Goal: Task Accomplishment & Management: Complete application form

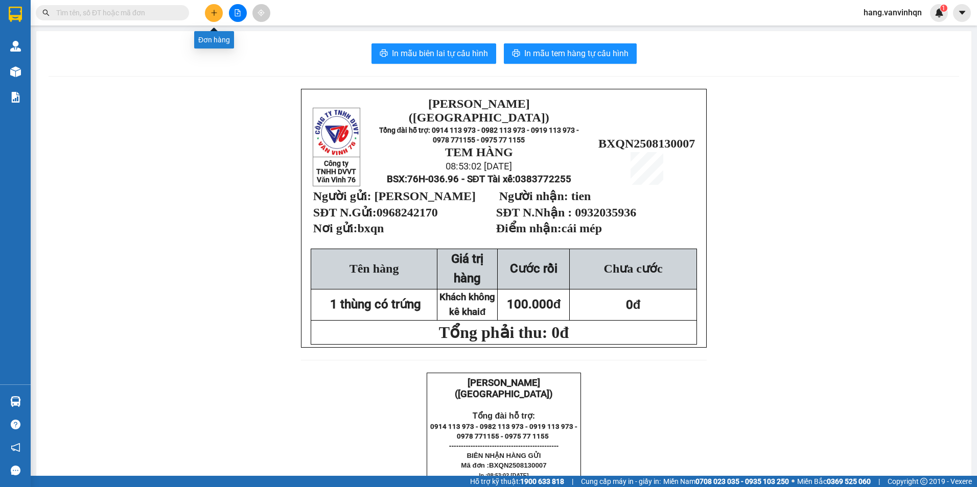
click at [210, 22] on div "Kết quả tìm kiếm ( 0 ) Bộ lọc No Data hang.vanvinhqn 1" at bounding box center [488, 13] width 977 height 26
click at [210, 12] on icon "plus" at bounding box center [213, 12] width 7 height 7
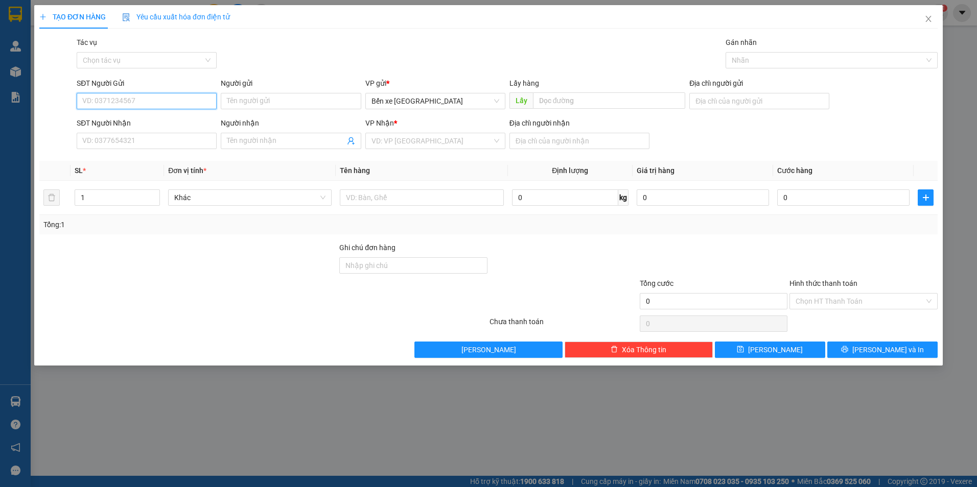
click at [167, 106] on input "SĐT Người Gửi" at bounding box center [147, 101] width 140 height 16
click at [469, 108] on span "Bến xe [GEOGRAPHIC_DATA]" at bounding box center [435, 100] width 128 height 15
type input "0869075348"
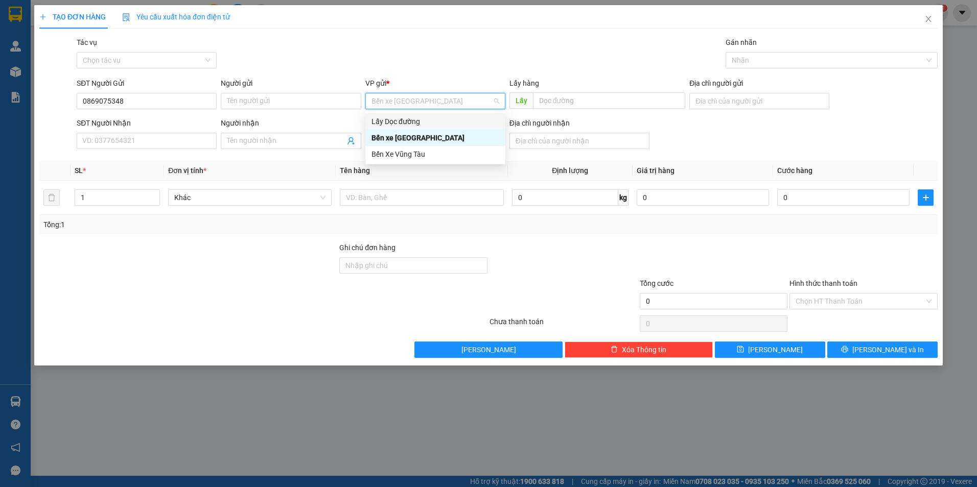
drag, startPoint x: 429, startPoint y: 126, endPoint x: 436, endPoint y: 126, distance: 7.2
click at [431, 126] on div "Lấy Dọc đường" at bounding box center [435, 121] width 128 height 11
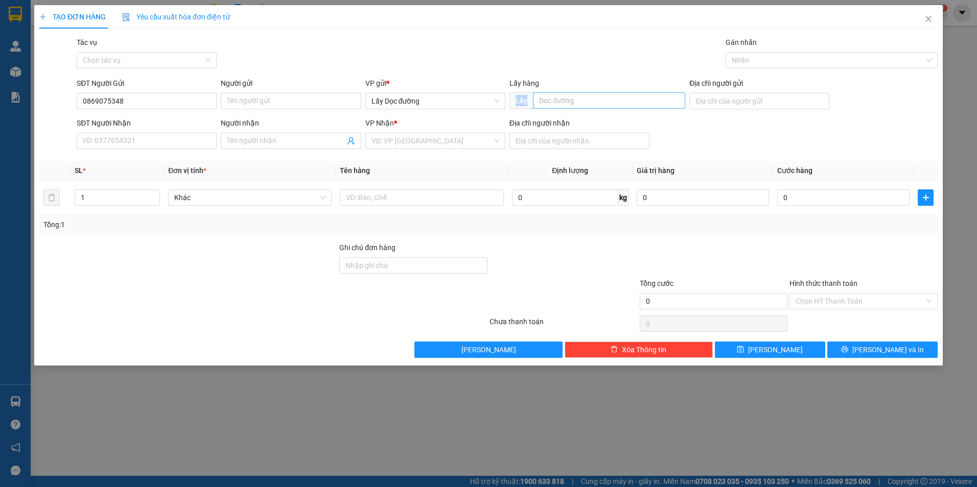
click at [613, 108] on div "Lấy hàng Lấy" at bounding box center [597, 96] width 176 height 36
click at [607, 101] on input "text" at bounding box center [609, 100] width 153 height 16
click at [602, 105] on input "text" at bounding box center [609, 100] width 153 height 16
type input "hoa bà đat"
click at [175, 144] on input "SĐT Người Nhận" at bounding box center [147, 141] width 140 height 16
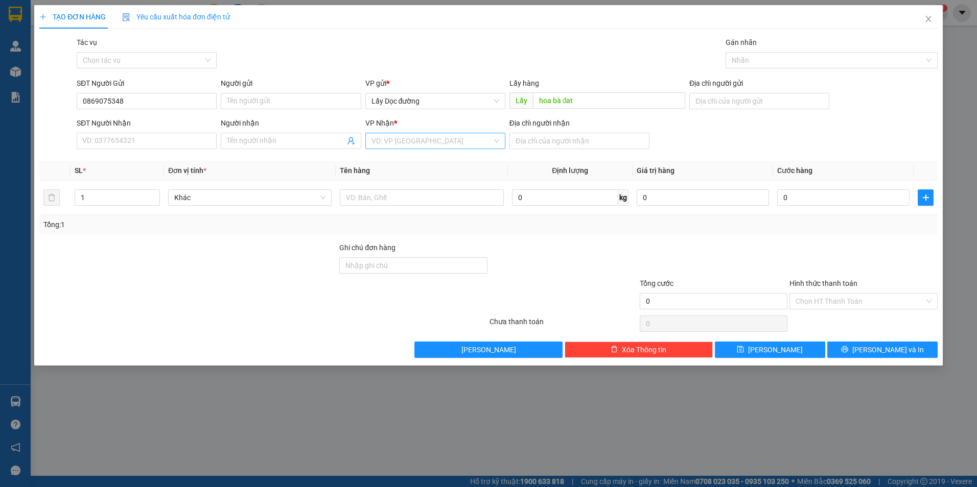
click at [487, 148] on input "search" at bounding box center [431, 140] width 121 height 15
click at [440, 193] on div "Bến Xe Vũng Tàu" at bounding box center [435, 193] width 128 height 11
click at [533, 143] on input "Địa chỉ người nhận" at bounding box center [579, 141] width 140 height 16
type input "phước hòa"
click at [809, 347] on button "[PERSON_NAME]" at bounding box center [770, 350] width 110 height 16
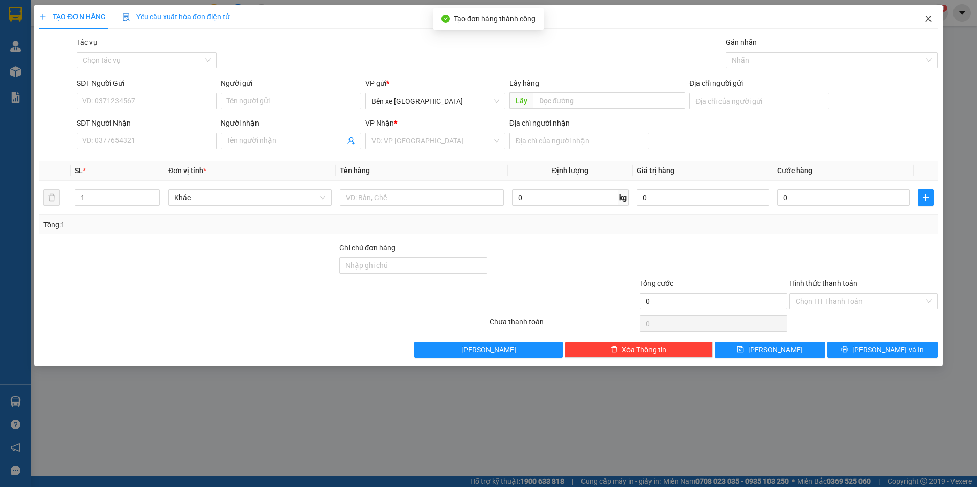
drag, startPoint x: 929, startPoint y: 17, endPoint x: 912, endPoint y: 25, distance: 18.7
click at [930, 17] on icon "close" at bounding box center [928, 19] width 8 height 8
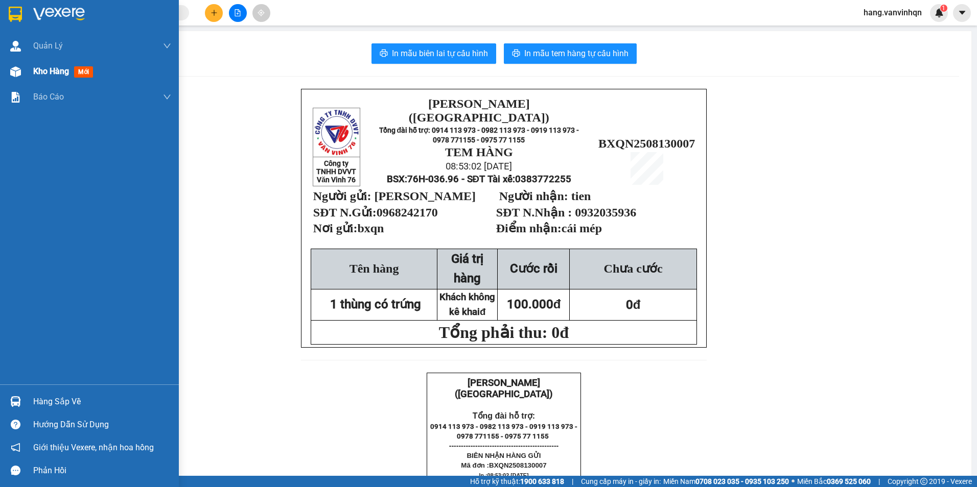
click at [51, 70] on span "Kho hàng" at bounding box center [51, 71] width 36 height 10
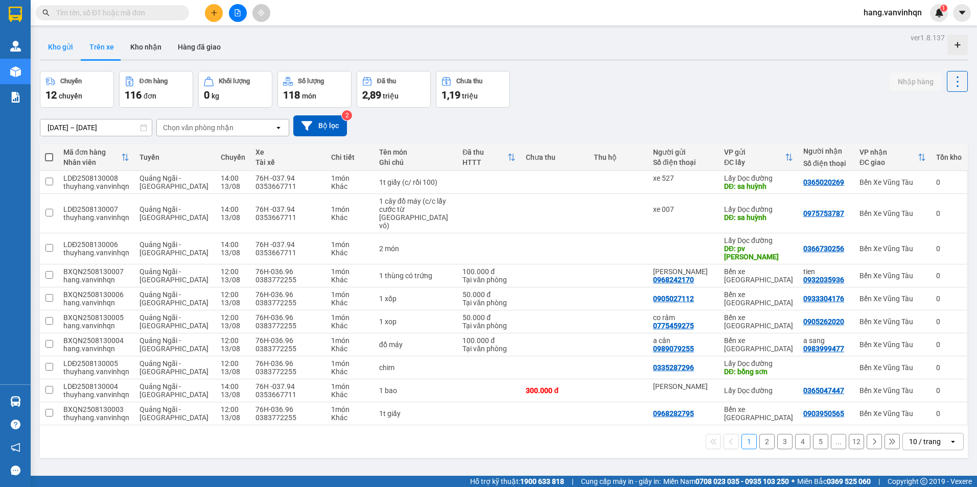
click at [57, 44] on button "Kho gửi" at bounding box center [60, 47] width 41 height 25
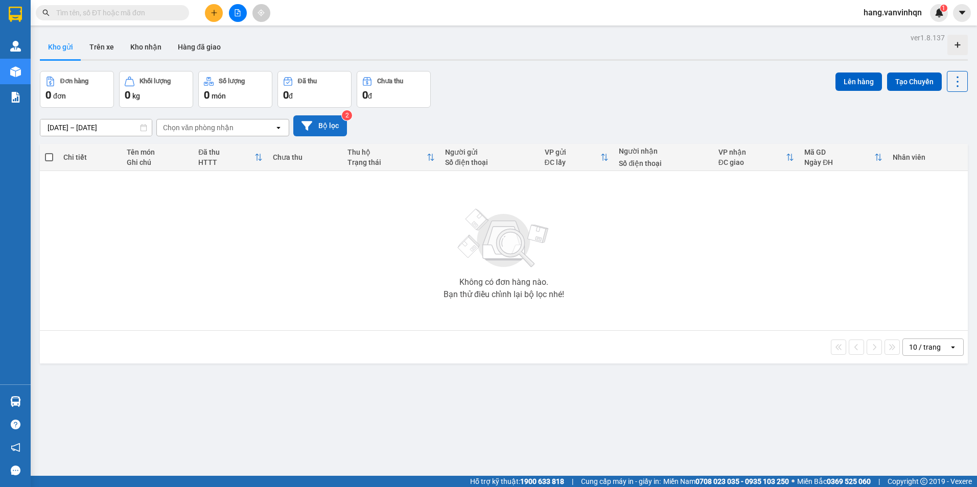
drag, startPoint x: 308, startPoint y: 118, endPoint x: 313, endPoint y: 117, distance: 5.1
click at [313, 117] on button "Bộ lọc" at bounding box center [320, 125] width 54 height 21
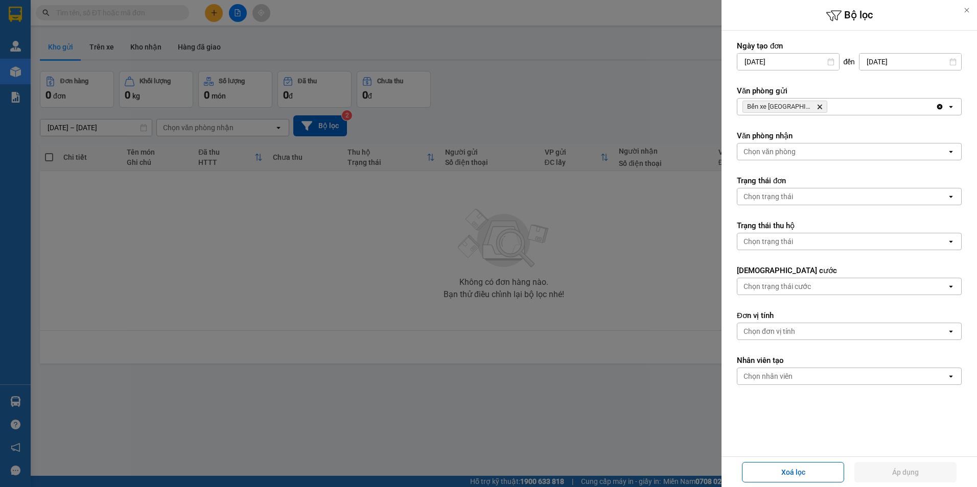
drag, startPoint x: 838, startPoint y: 103, endPoint x: 840, endPoint y: 111, distance: 8.3
click at [839, 103] on div "Bến xe [GEOGRAPHIC_DATA] Delete" at bounding box center [836, 107] width 198 height 16
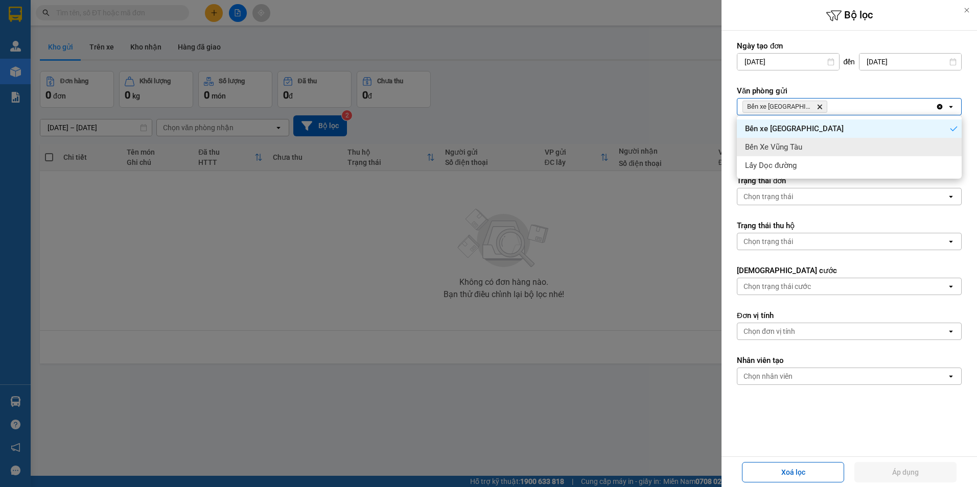
drag, startPoint x: 823, startPoint y: 154, endPoint x: 864, endPoint y: 124, distance: 50.9
click at [827, 152] on div "Bến Xe Vũng Tàu" at bounding box center [849, 147] width 225 height 18
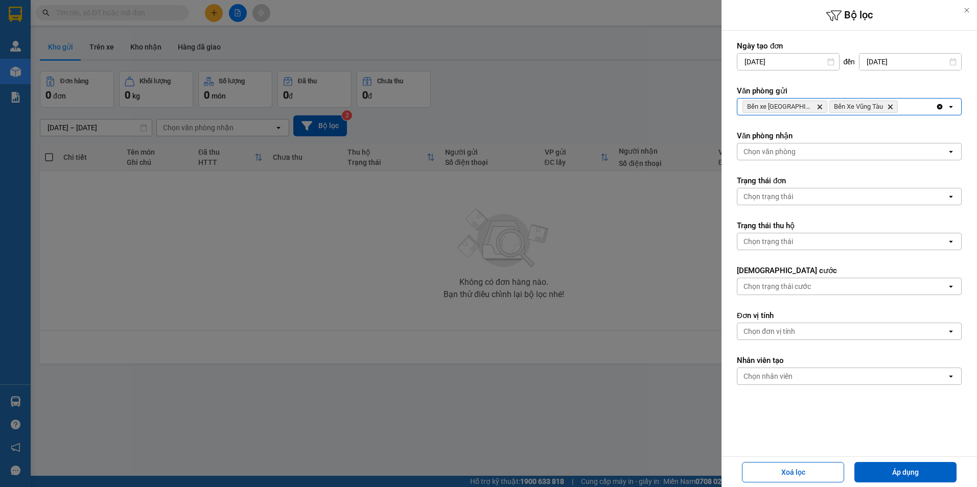
click at [896, 101] on div "Bến xe Quảng Ngãi Delete Bến Xe Vũng Tàu Delete" at bounding box center [836, 107] width 198 height 16
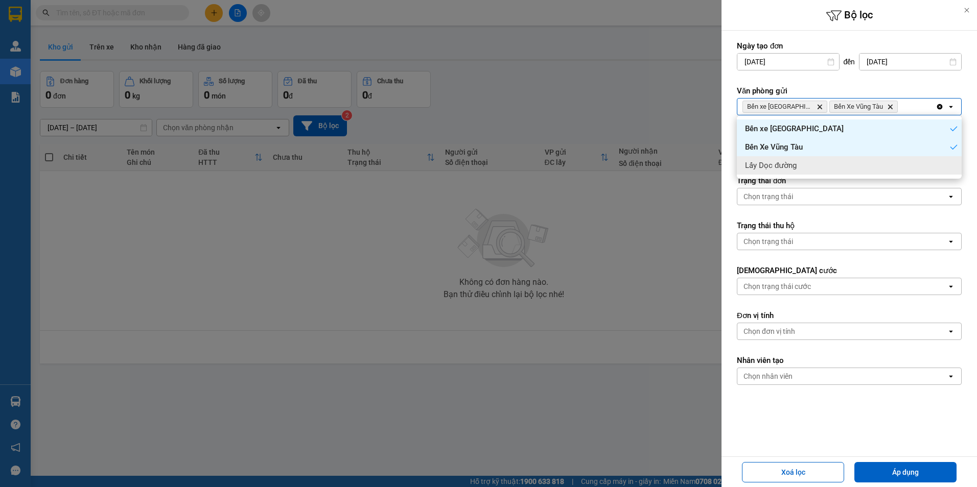
click at [853, 163] on div "Lấy Dọc đường" at bounding box center [849, 165] width 225 height 18
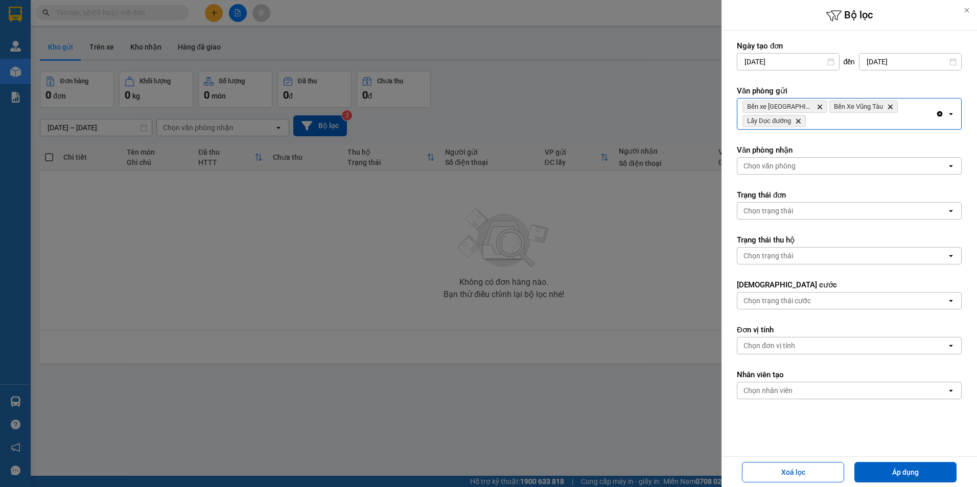
click at [823, 166] on div "Chọn văn phòng" at bounding box center [841, 166] width 209 height 16
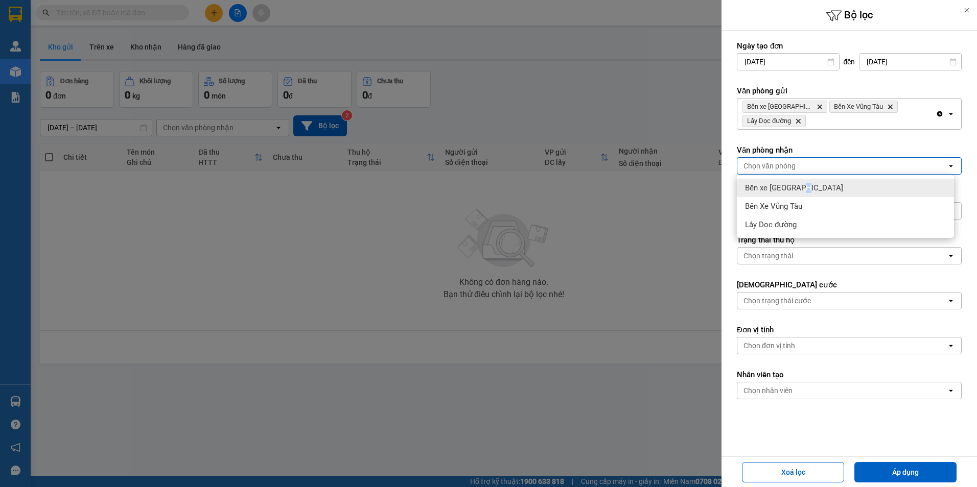
click at [806, 195] on div "Bến xe [GEOGRAPHIC_DATA]" at bounding box center [845, 188] width 217 height 18
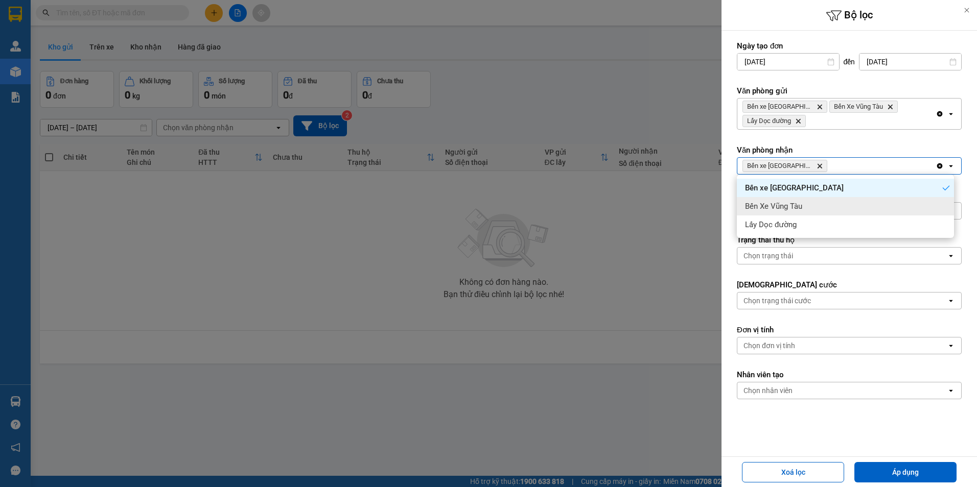
click at [805, 201] on div "Bến Xe Vũng Tàu" at bounding box center [845, 206] width 217 height 18
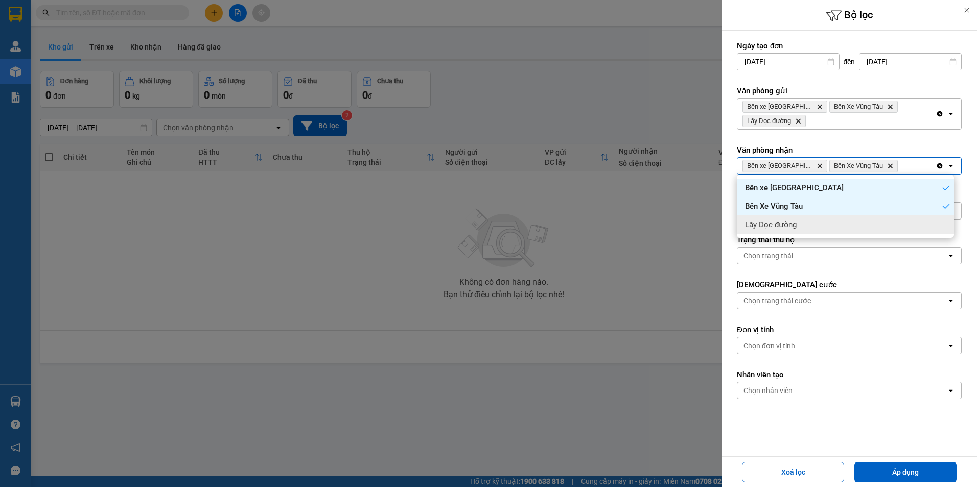
click at [809, 220] on div "Lấy Dọc đường" at bounding box center [845, 225] width 217 height 18
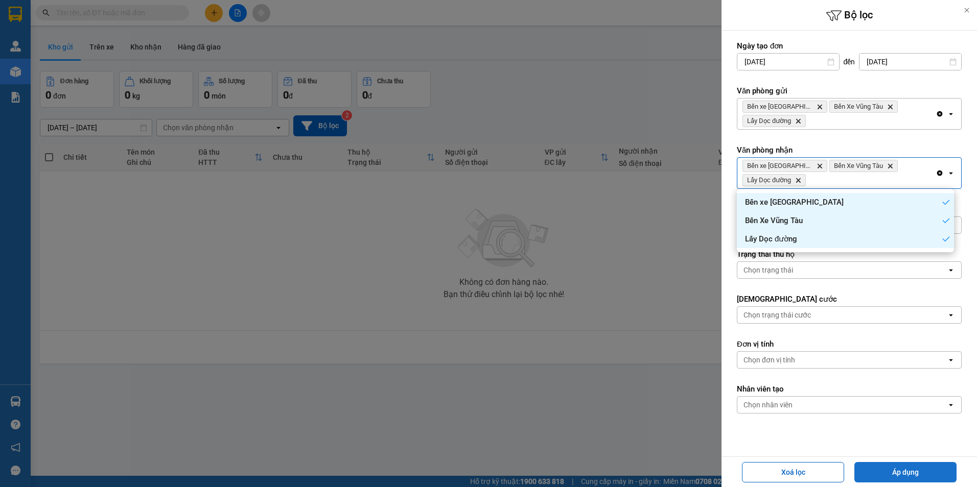
click at [871, 469] on button "Áp dụng" at bounding box center [905, 472] width 102 height 20
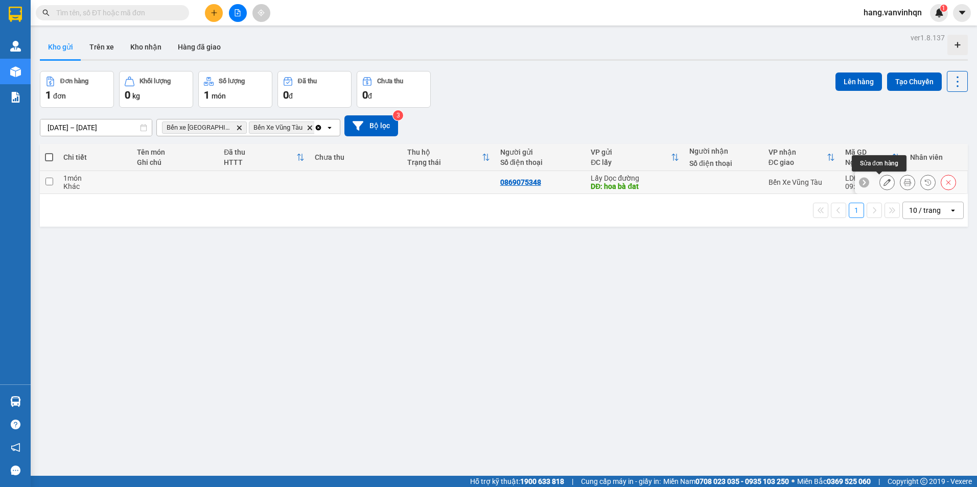
click at [883, 179] on icon at bounding box center [886, 182] width 7 height 7
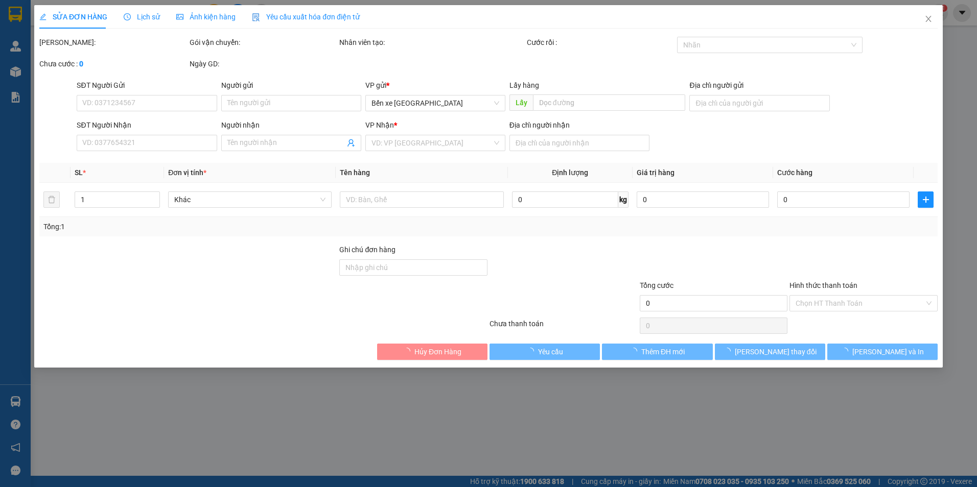
type input "0869075348"
type input "hoa bà đat"
type input "phước hòa"
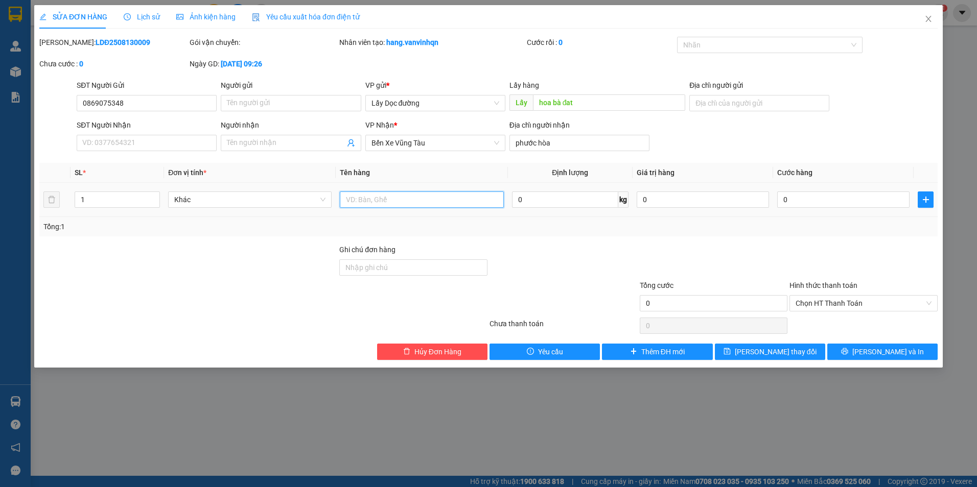
click at [480, 199] on input "text" at bounding box center [421, 200] width 163 height 16
type input "5 thùng"
click at [766, 347] on button "[PERSON_NAME] thay đổi" at bounding box center [770, 352] width 110 height 16
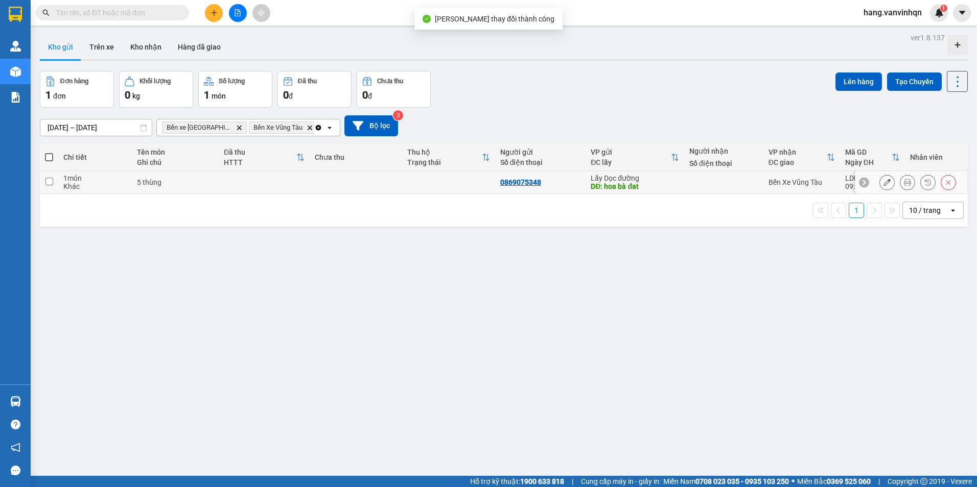
click at [402, 185] on td at bounding box center [448, 182] width 92 height 23
checkbox input "true"
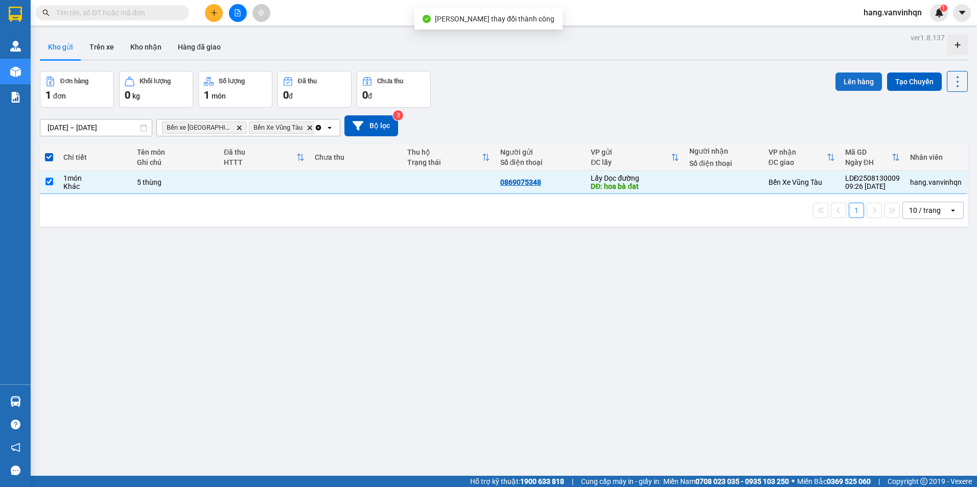
click at [851, 82] on button "Lên hàng" at bounding box center [858, 82] width 46 height 18
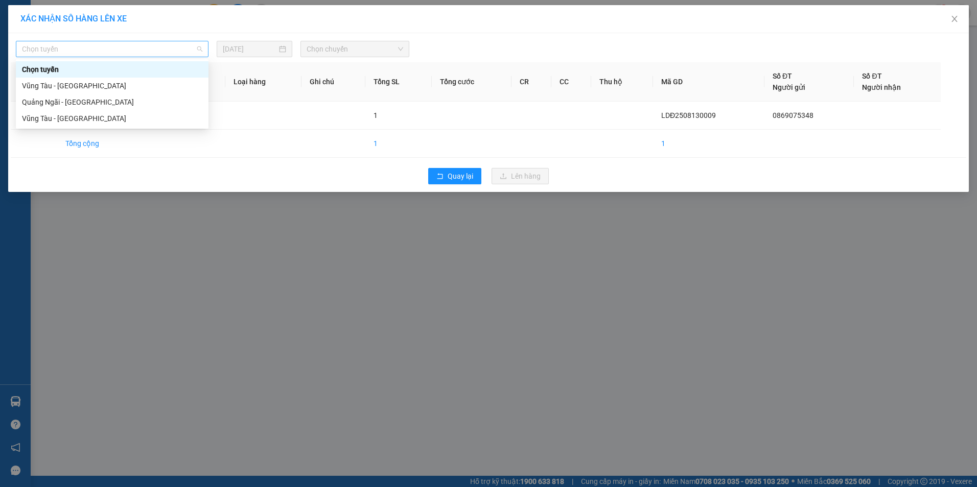
click at [67, 46] on span "Chọn tuyến" at bounding box center [112, 48] width 180 height 15
click at [64, 102] on div "Quảng Ngãi - [GEOGRAPHIC_DATA]" at bounding box center [112, 102] width 180 height 11
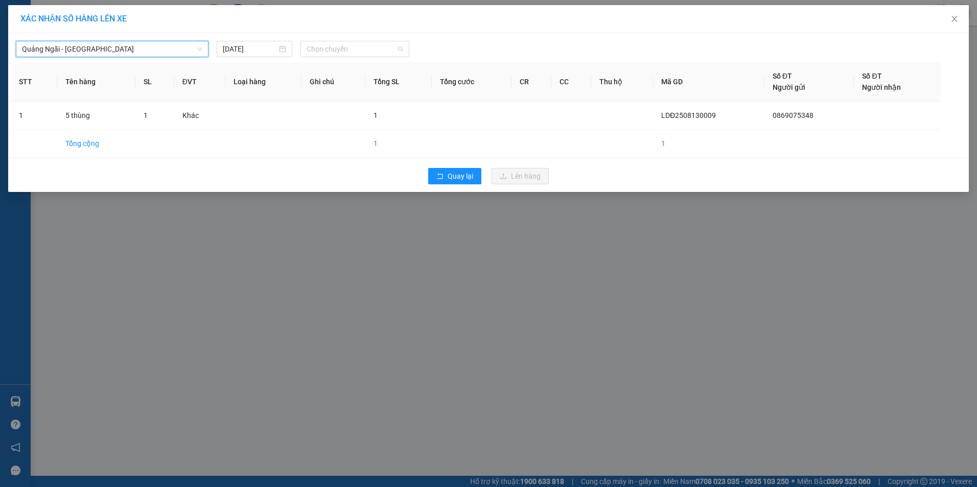
drag, startPoint x: 345, startPoint y: 53, endPoint x: 351, endPoint y: 101, distance: 48.9
click at [345, 57] on div "Chọn chuyến" at bounding box center [354, 49] width 109 height 16
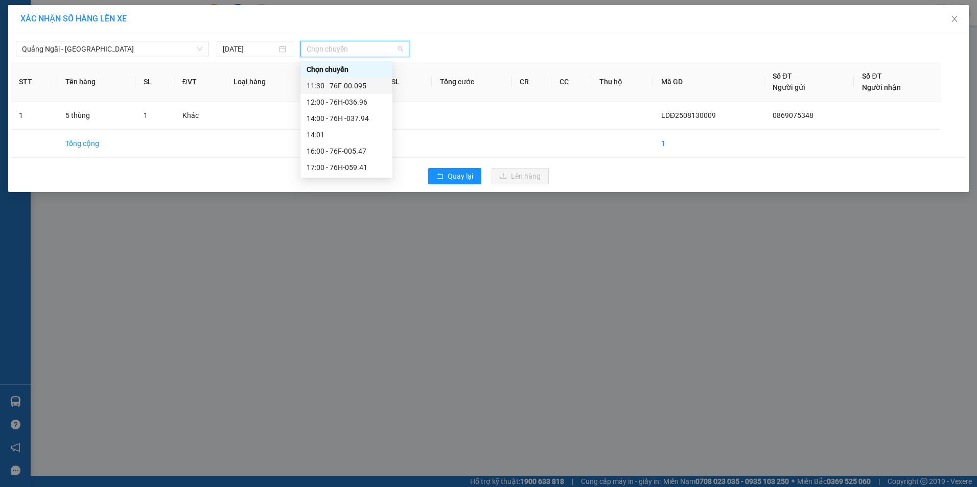
drag, startPoint x: 352, startPoint y: 83, endPoint x: 544, endPoint y: 178, distance: 214.1
click at [359, 86] on div "11:30 - 76F-00.095" at bounding box center [346, 85] width 80 height 11
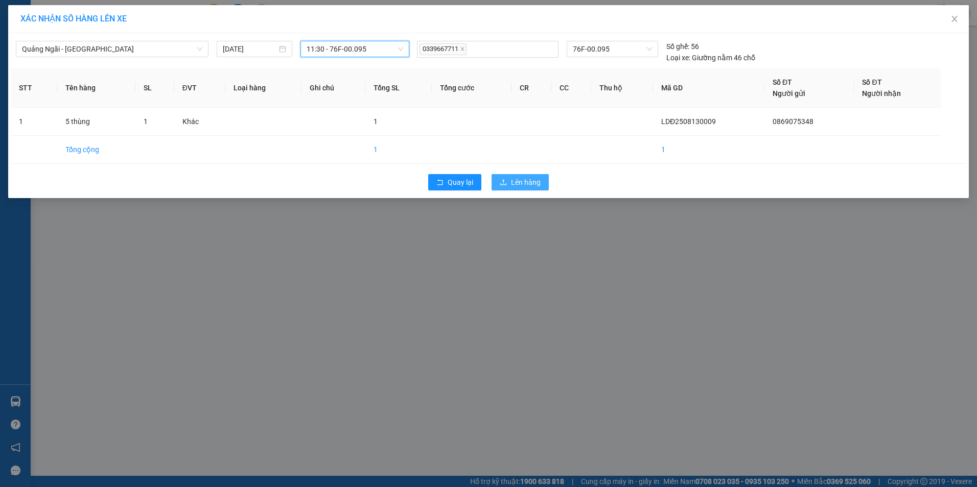
drag, startPoint x: 515, startPoint y: 182, endPoint x: 524, endPoint y: 180, distance: 8.6
click at [518, 181] on span "Lên hàng" at bounding box center [526, 182] width 30 height 11
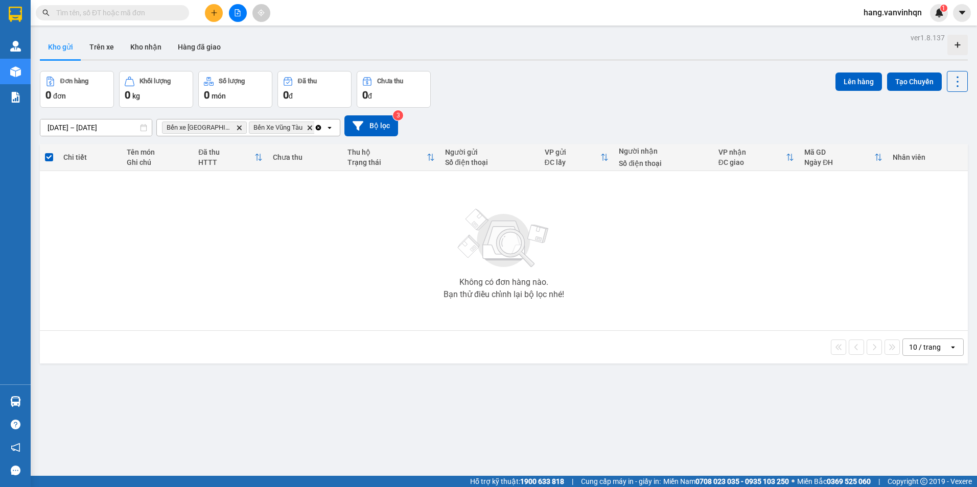
click at [210, 10] on icon "plus" at bounding box center [213, 12] width 7 height 7
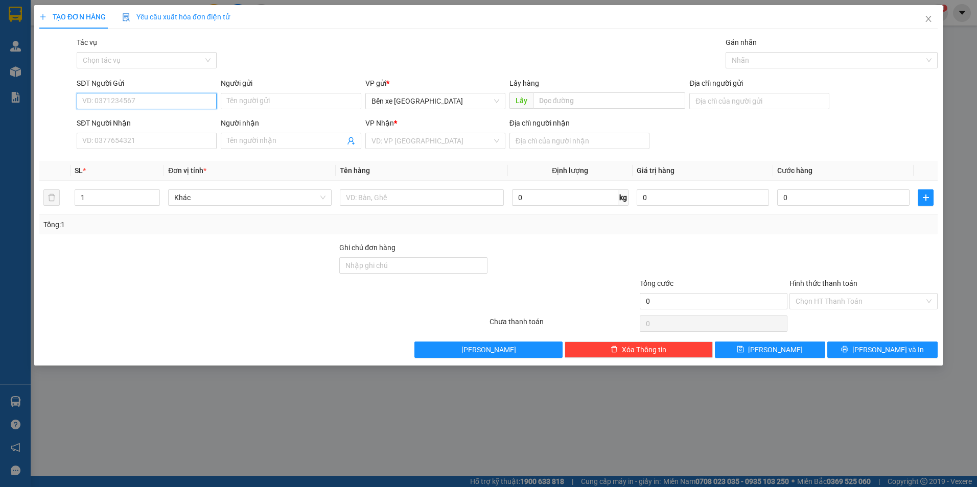
click at [131, 96] on input "SĐT Người Gửi" at bounding box center [147, 101] width 140 height 16
click at [154, 133] on input "SĐT Người Nhận" at bounding box center [147, 141] width 140 height 16
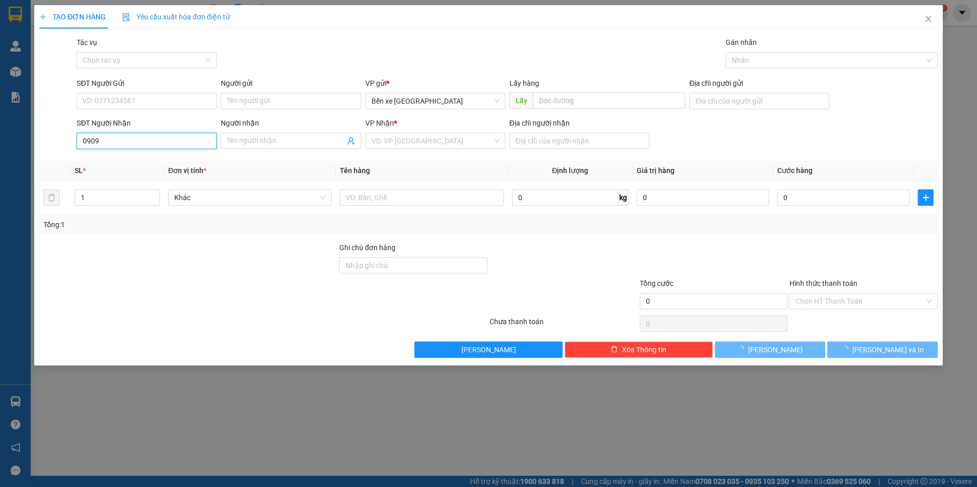
type input "09099"
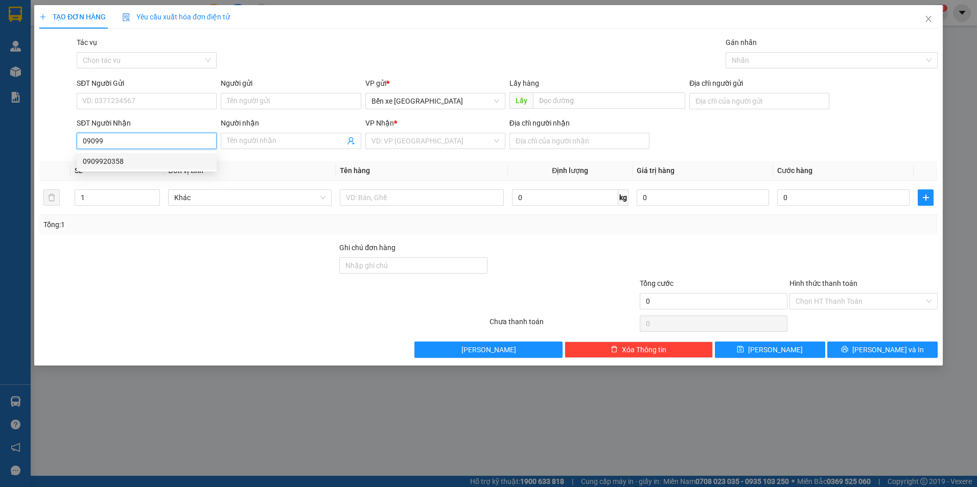
click at [89, 159] on div "0909920358" at bounding box center [147, 161] width 128 height 11
type input "BXQN"
type input "0909920358"
type input "PHƯỚC TỈNH"
type input "300.000"
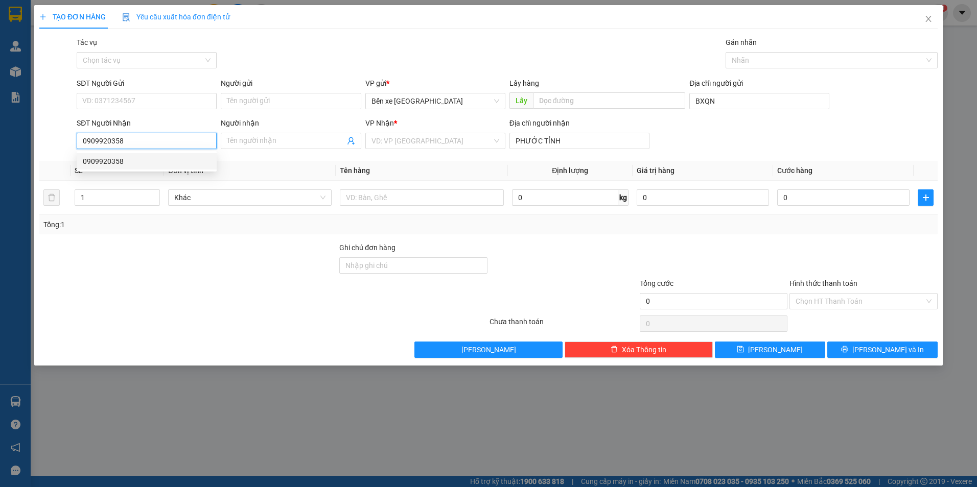
type input "300.000"
type input "0909920358"
click at [453, 206] on div "2t" at bounding box center [421, 197] width 163 height 20
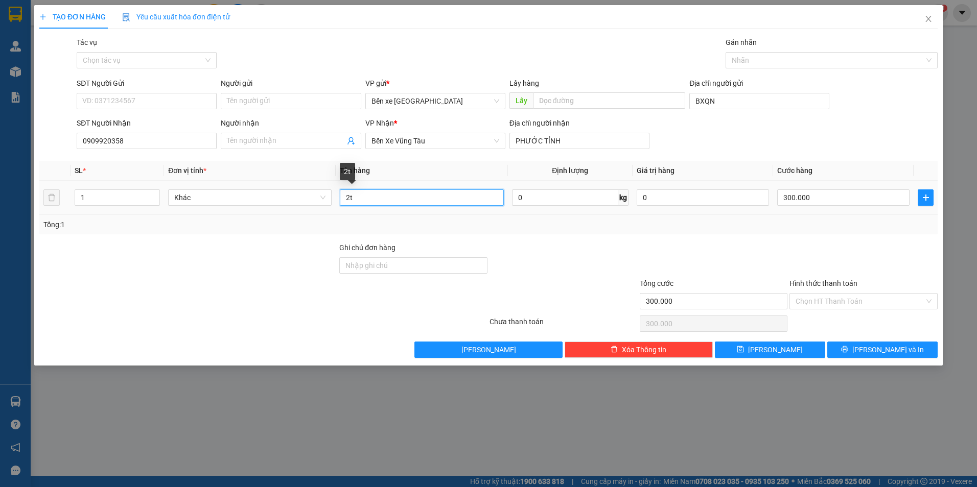
click at [457, 198] on input "2t" at bounding box center [421, 198] width 163 height 16
type input "2"
click at [857, 188] on div "300.000" at bounding box center [843, 197] width 132 height 20
click at [854, 195] on input "300.000" at bounding box center [843, 198] width 132 height 16
type input "7"
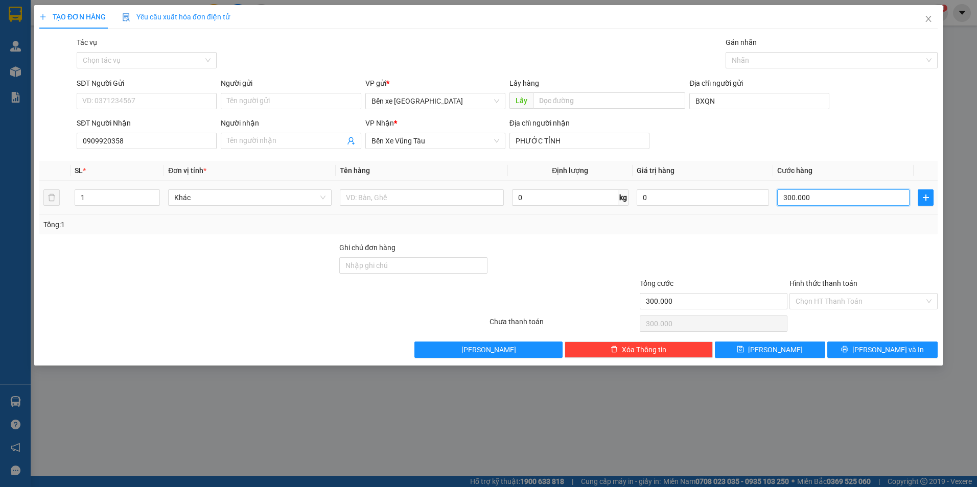
type input "7"
type input "75"
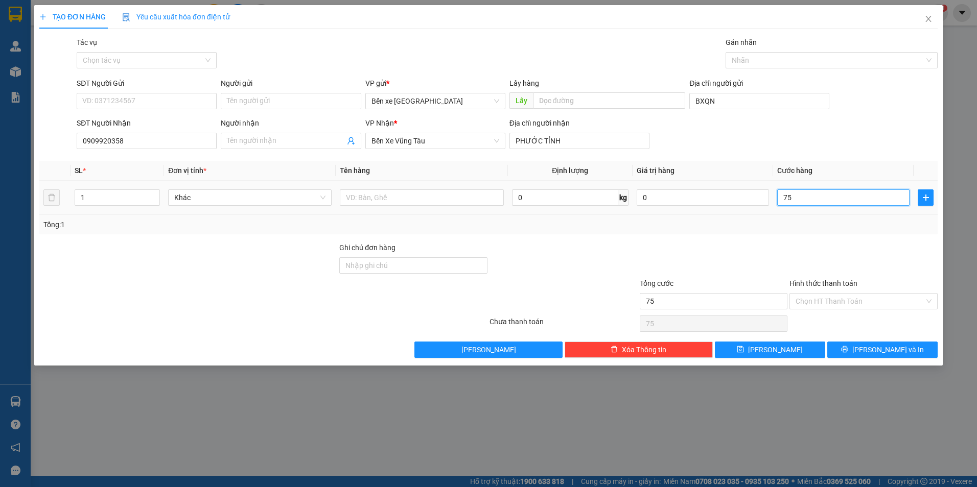
type input "750"
type input "750.000"
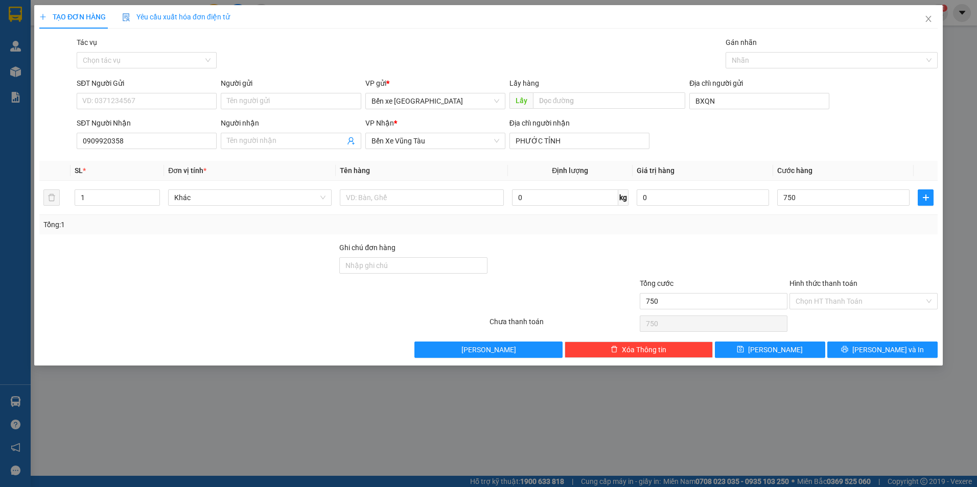
type input "750.000"
drag, startPoint x: 800, startPoint y: 231, endPoint x: 788, endPoint y: 258, distance: 29.9
click at [788, 258] on div "Transit Pickup Surcharge Ids Transit Deliver Surcharge Ids Transit Deliver Surc…" at bounding box center [488, 197] width 898 height 321
drag, startPoint x: 788, startPoint y: 258, endPoint x: 836, endPoint y: 301, distance: 65.1
click at [836, 301] on input "Hình thức thanh toán" at bounding box center [859, 301] width 129 height 15
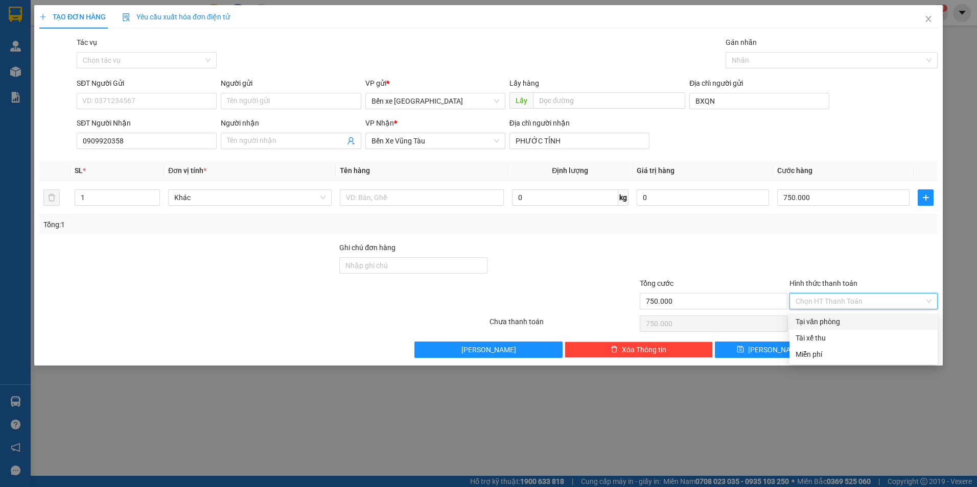
drag, startPoint x: 832, startPoint y: 321, endPoint x: 398, endPoint y: 221, distance: 445.1
click at [398, 221] on div "Transit Pickup Surcharge Ids Transit Deliver Surcharge Ids Transit Deliver Surc…" at bounding box center [488, 197] width 898 height 321
drag, startPoint x: 815, startPoint y: 325, endPoint x: 520, endPoint y: 252, distance: 303.7
click at [519, 254] on div "Transit Pickup Surcharge Ids Transit Deliver Surcharge Ids Transit Deliver Surc…" at bounding box center [488, 197] width 898 height 321
click at [429, 203] on input "text" at bounding box center [421, 198] width 163 height 16
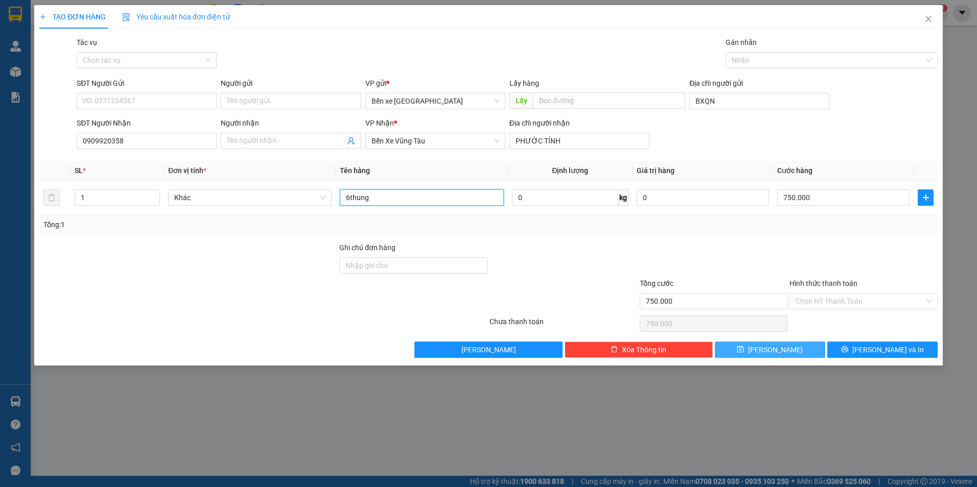
type input "6thung"
click at [745, 354] on button "[PERSON_NAME]" at bounding box center [770, 350] width 110 height 16
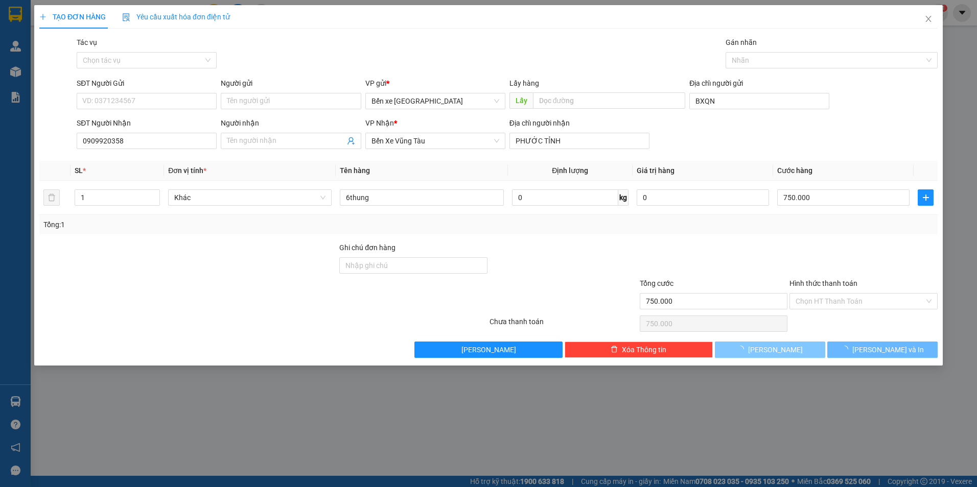
type input "0"
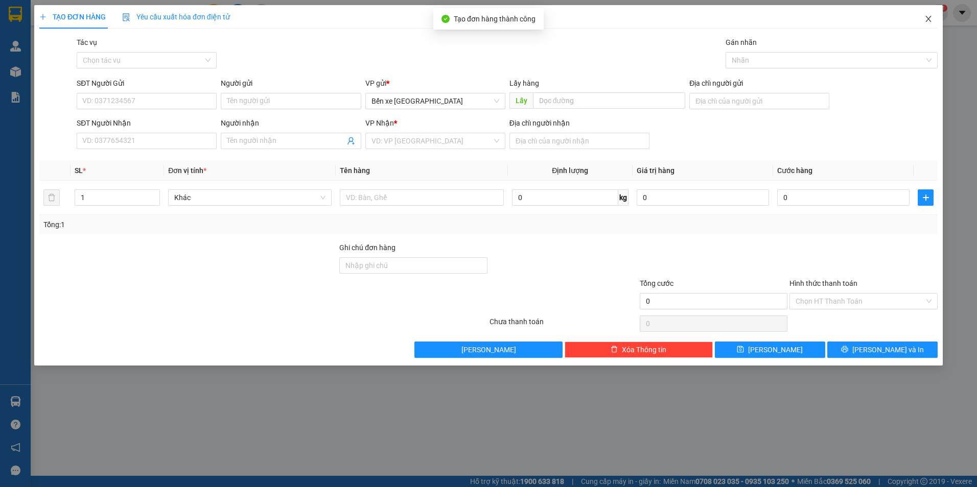
click at [923, 13] on span "Close" at bounding box center [928, 19] width 29 height 29
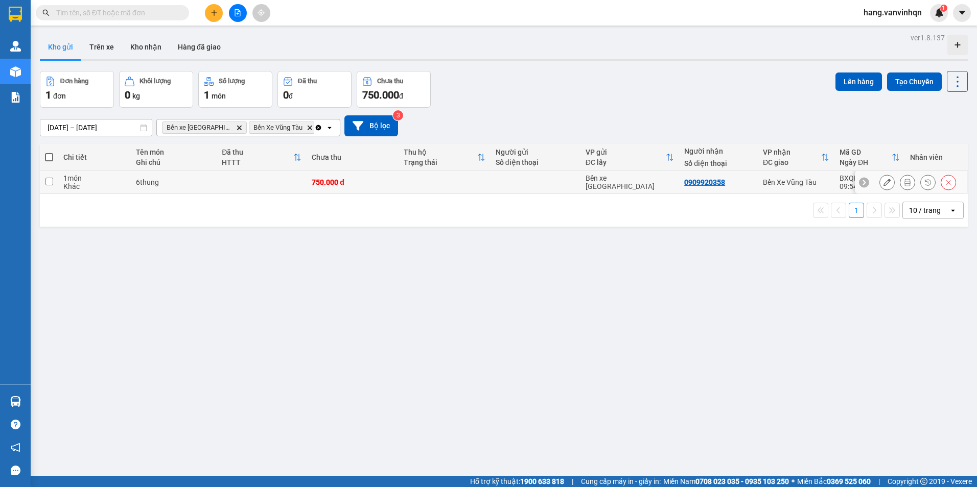
click at [49, 182] on input "checkbox" at bounding box center [49, 182] width 8 height 8
checkbox input "true"
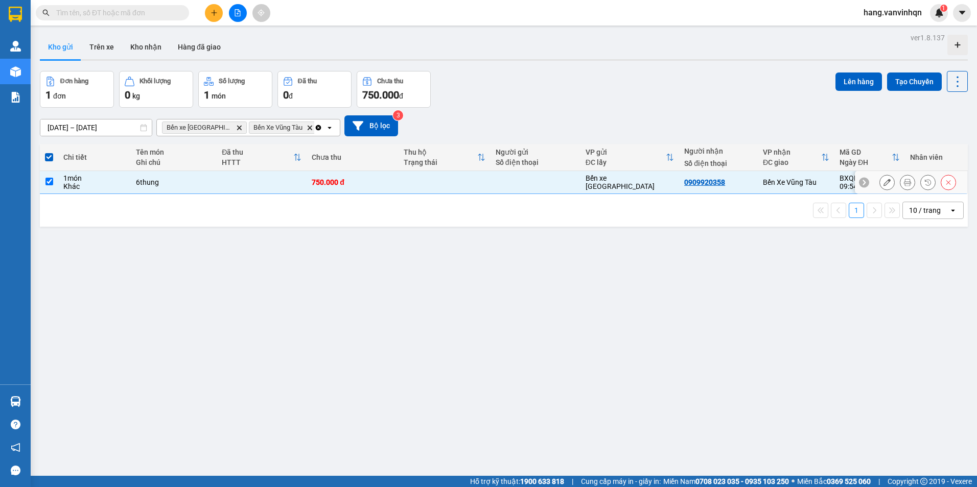
click at [887, 182] on div at bounding box center [917, 182] width 77 height 15
click at [883, 181] on icon at bounding box center [886, 182] width 7 height 7
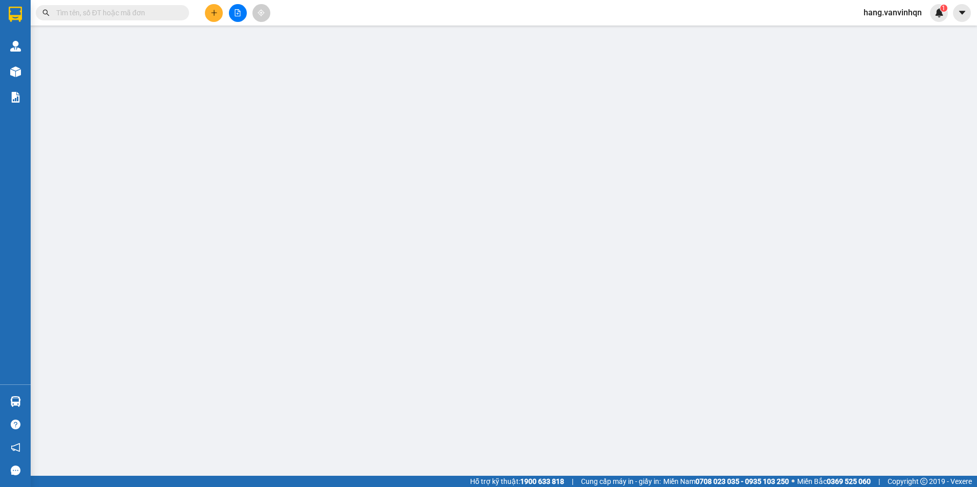
type input "BXQN"
type input "0909920358"
type input "PHƯỚC TỈNH"
type input "750.000"
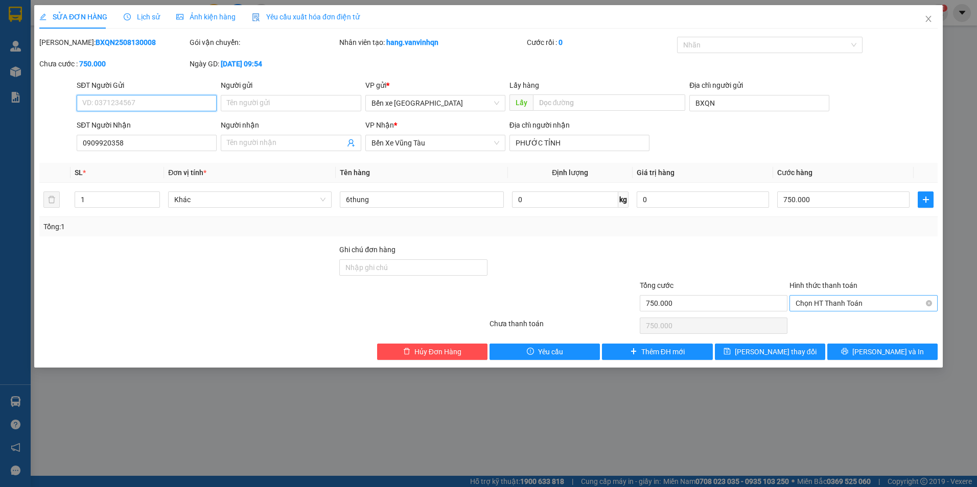
click at [834, 305] on span "Chọn HT Thanh Toán" at bounding box center [863, 303] width 136 height 15
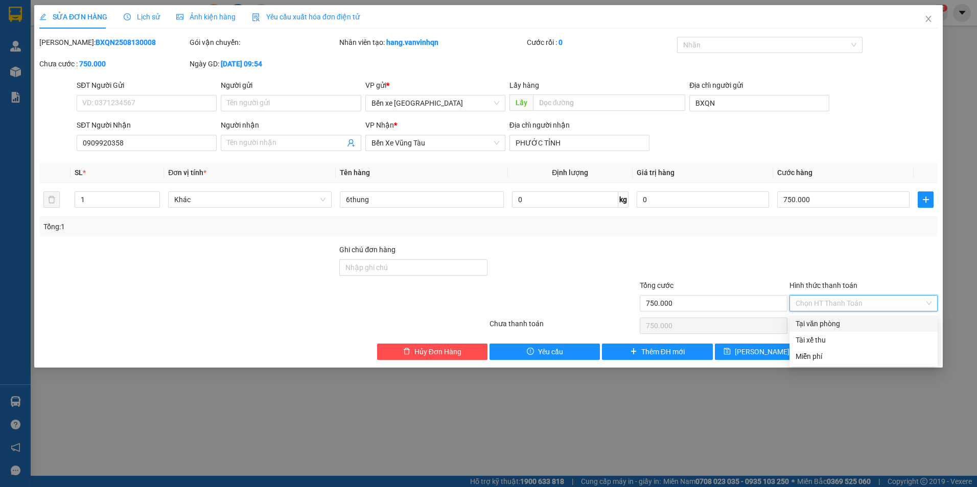
click at [834, 323] on div "Tại văn phòng" at bounding box center [863, 323] width 136 height 11
type input "0"
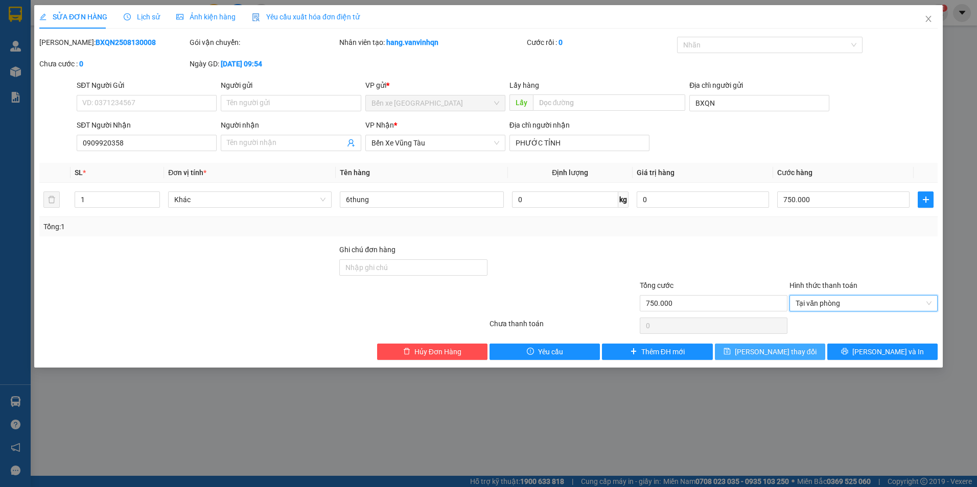
click at [790, 350] on span "[PERSON_NAME] thay đổi" at bounding box center [776, 351] width 82 height 11
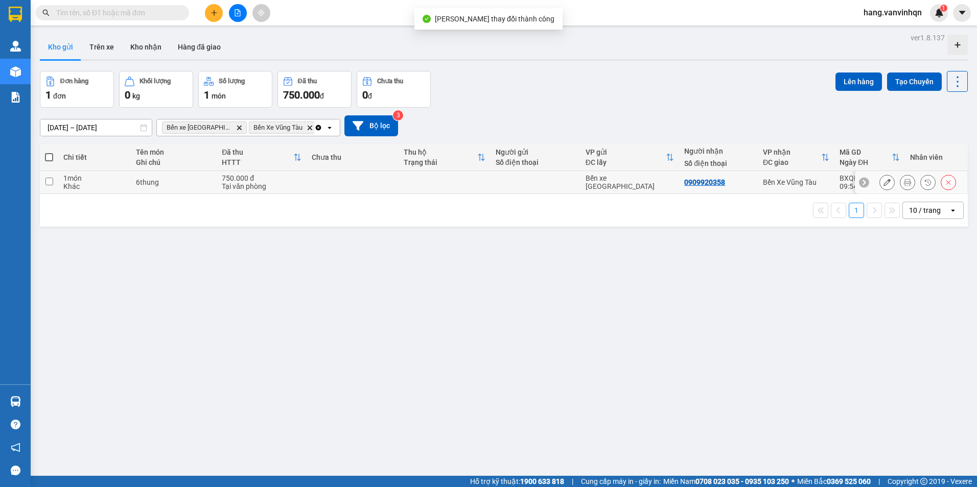
click at [255, 176] on div "750.000 đ" at bounding box center [262, 178] width 80 height 8
checkbox input "true"
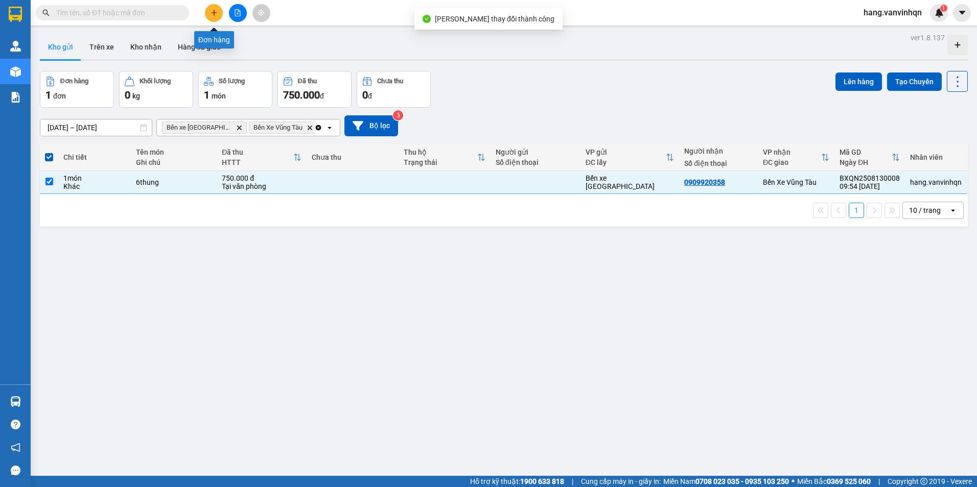
click at [209, 6] on button at bounding box center [214, 13] width 18 height 18
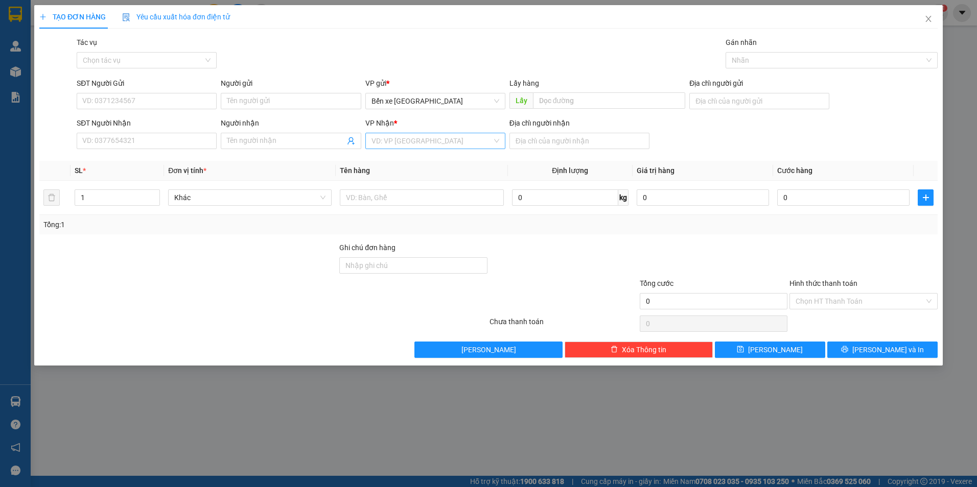
click at [443, 143] on input "search" at bounding box center [431, 140] width 121 height 15
click at [414, 195] on div "Bến Xe Vũng Tàu" at bounding box center [435, 193] width 128 height 11
click at [567, 141] on input "Địa chỉ người nhận" at bounding box center [579, 141] width 140 height 16
click at [524, 146] on input "hoòa long" at bounding box center [579, 141] width 140 height 16
type input "hòa long"
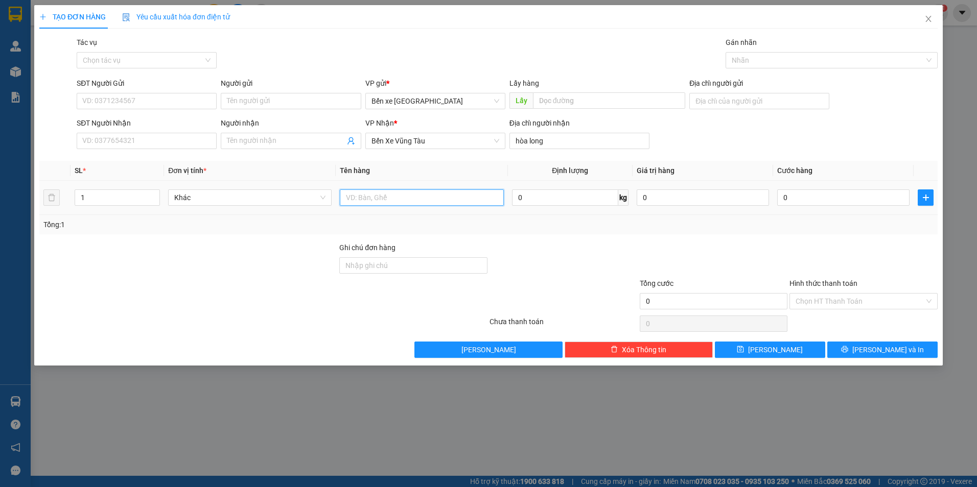
drag, startPoint x: 433, startPoint y: 198, endPoint x: 438, endPoint y: 193, distance: 6.9
click at [434, 197] on input "text" at bounding box center [421, 198] width 163 height 16
type input "1 thùng"
click at [150, 137] on input "SĐT Người Nhận" at bounding box center [147, 141] width 140 height 16
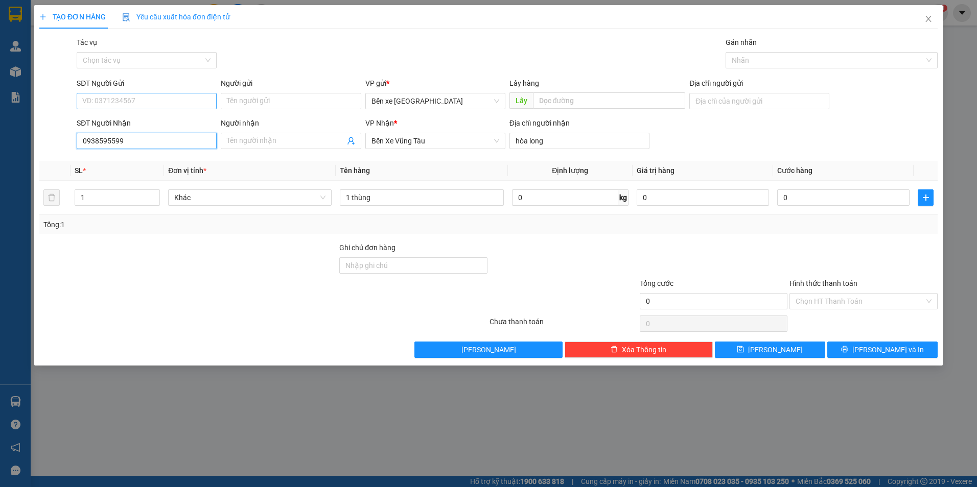
type input "0938595599"
click at [192, 98] on input "SĐT Người Gửi" at bounding box center [147, 101] width 140 height 16
click at [253, 142] on input "Người nhận" at bounding box center [285, 140] width 117 height 11
type input "0918174546"
click at [124, 102] on input "SĐT Người Gửi" at bounding box center [147, 101] width 140 height 16
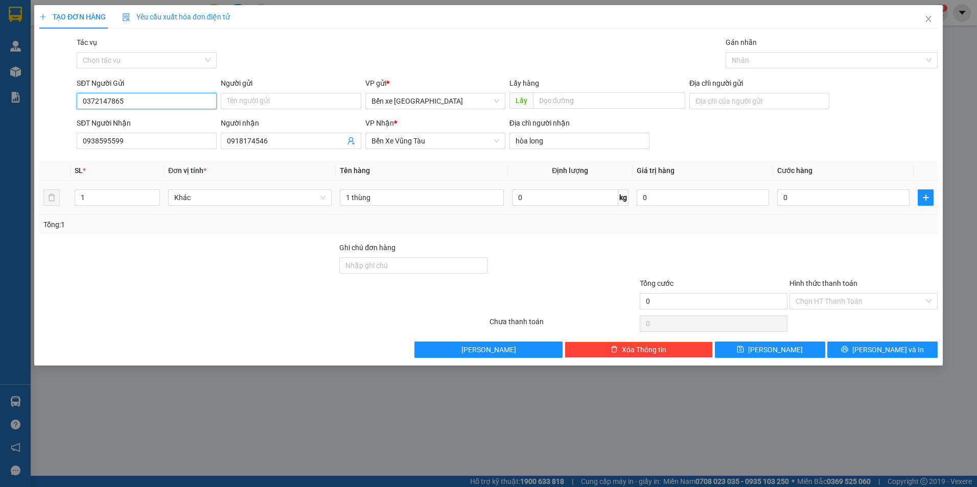
type input "0372147865"
click at [878, 210] on td "0" at bounding box center [843, 198] width 140 height 34
click at [863, 205] on input "0" at bounding box center [843, 198] width 132 height 16
click at [863, 198] on input "0" at bounding box center [843, 198] width 132 height 16
type input "05"
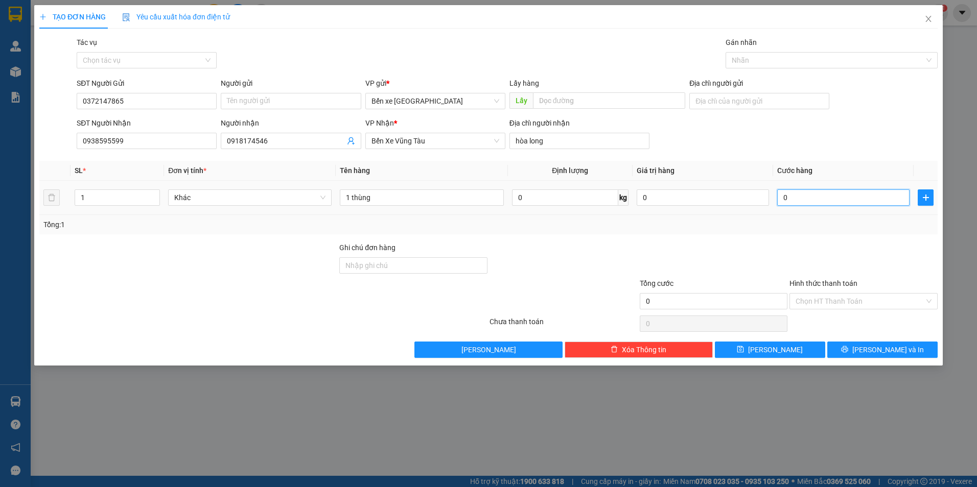
type input "5"
type input "050"
type input "50"
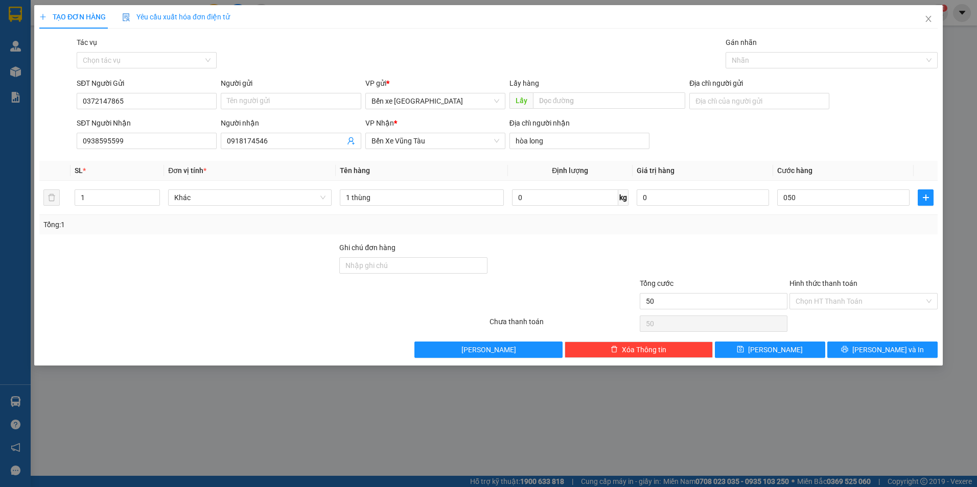
type input "50.000"
drag, startPoint x: 786, startPoint y: 218, endPoint x: 784, endPoint y: 237, distance: 19.0
click at [785, 218] on div "Tổng: 1" at bounding box center [488, 224] width 898 height 19
click at [848, 289] on div "Hình thức thanh toán" at bounding box center [863, 285] width 148 height 15
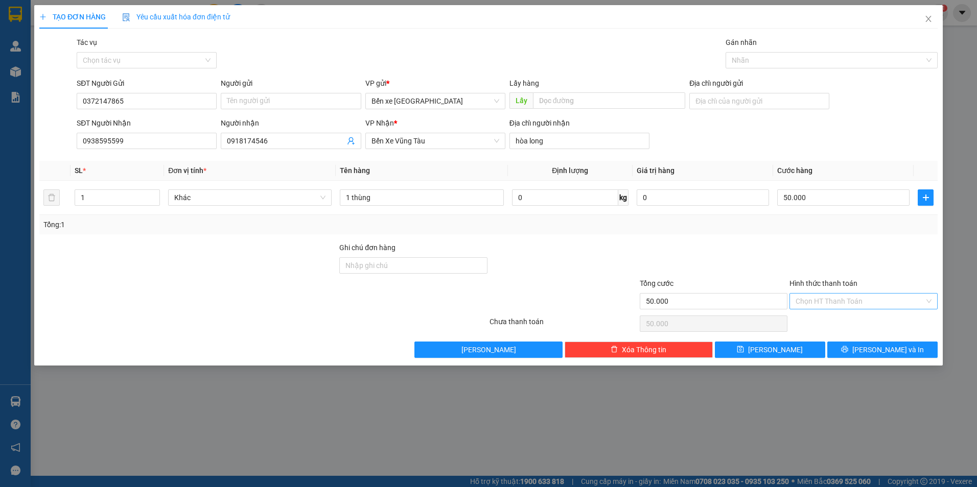
click at [843, 300] on input "Hình thức thanh toán" at bounding box center [859, 301] width 129 height 15
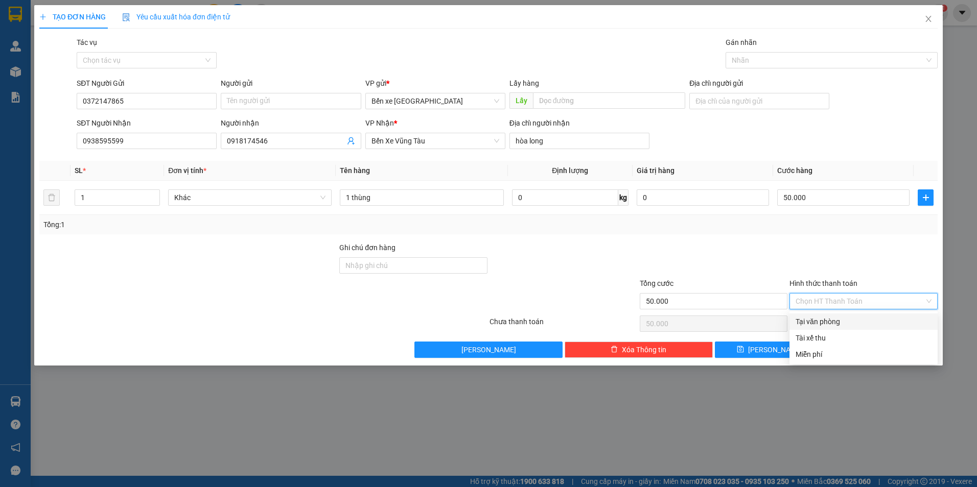
click at [841, 317] on div "Tại văn phòng" at bounding box center [863, 321] width 136 height 11
type input "0"
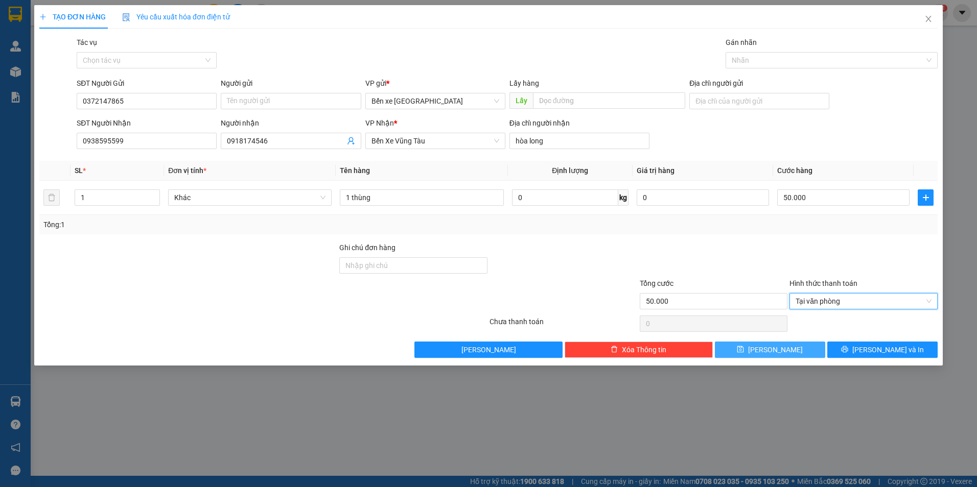
click at [809, 350] on button "[PERSON_NAME]" at bounding box center [770, 350] width 110 height 16
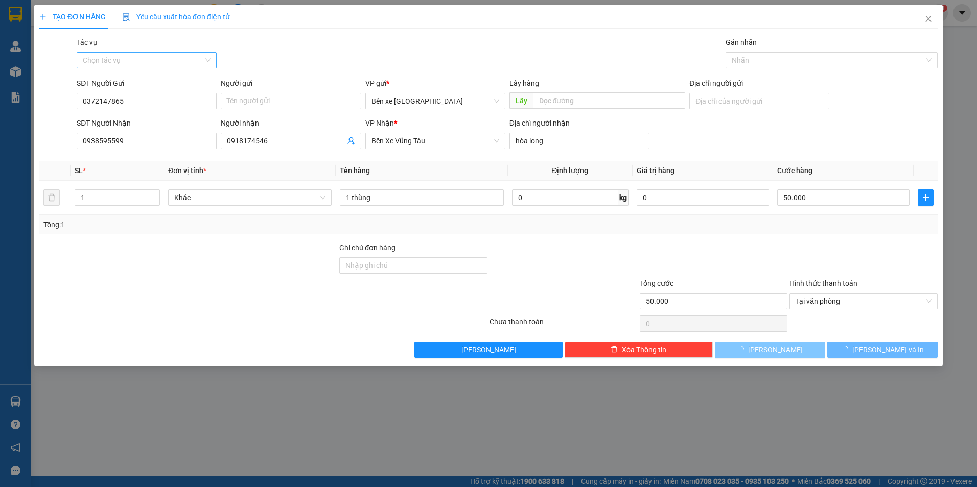
type input "0"
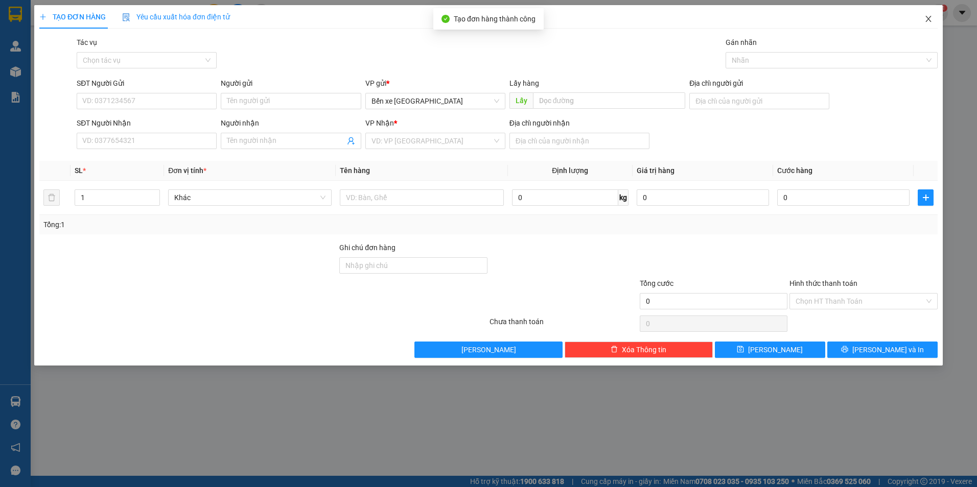
click at [929, 17] on icon "close" at bounding box center [928, 19] width 8 height 8
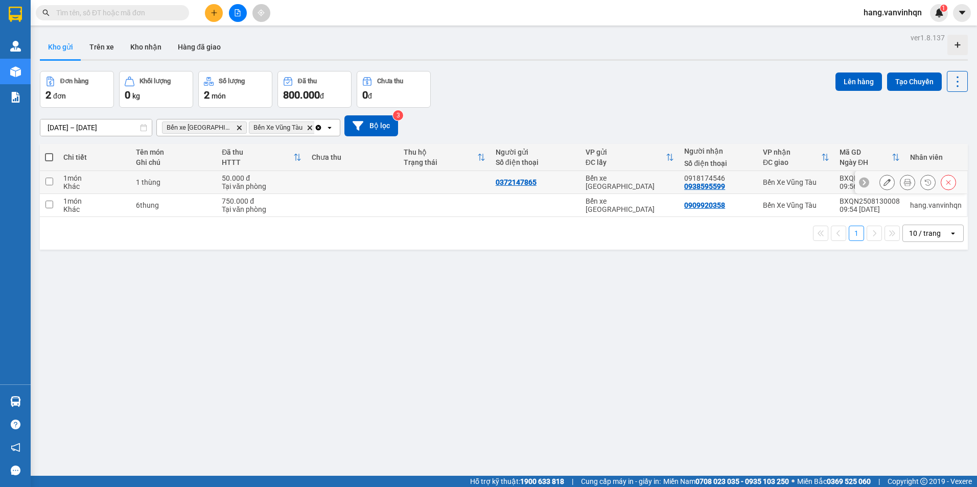
drag, startPoint x: 338, startPoint y: 181, endPoint x: 858, endPoint y: 100, distance: 526.2
click at [363, 179] on td at bounding box center [352, 182] width 92 height 23
checkbox input "true"
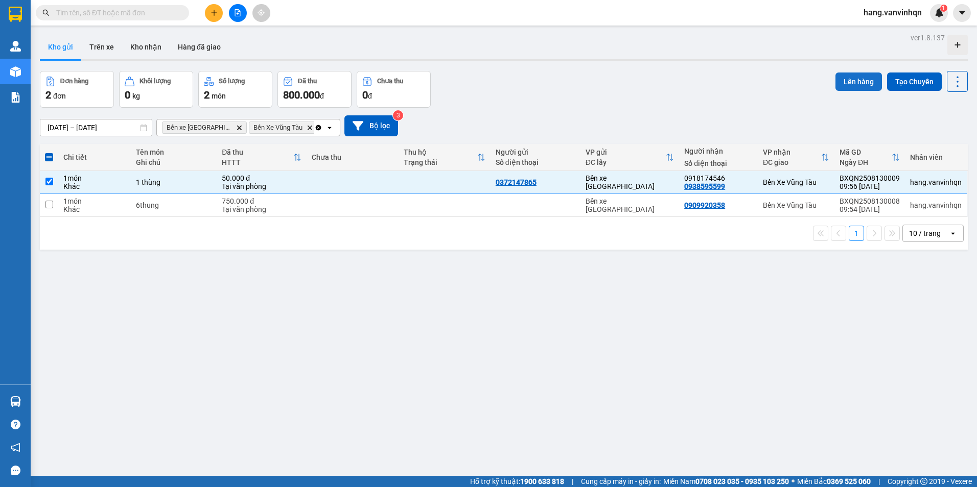
click at [860, 83] on button "Lên hàng" at bounding box center [858, 82] width 46 height 18
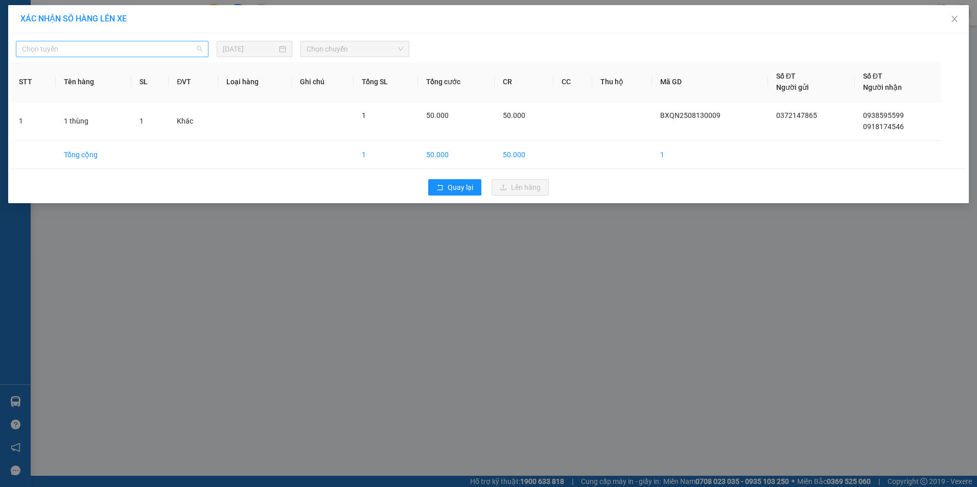
click at [89, 45] on span "Chọn tuyến" at bounding box center [112, 48] width 180 height 15
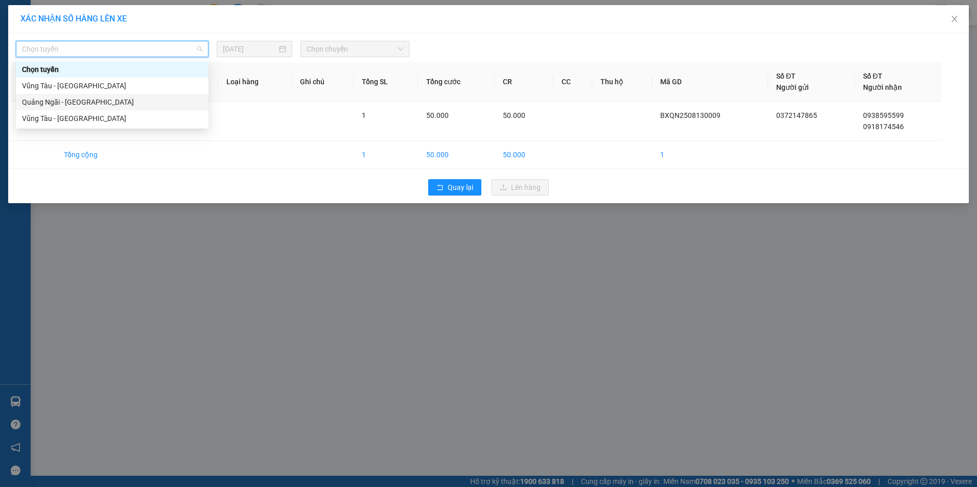
drag, startPoint x: 68, startPoint y: 103, endPoint x: 312, endPoint y: 50, distance: 248.9
click at [75, 101] on div "Quảng Ngãi - [GEOGRAPHIC_DATA]" at bounding box center [112, 102] width 180 height 11
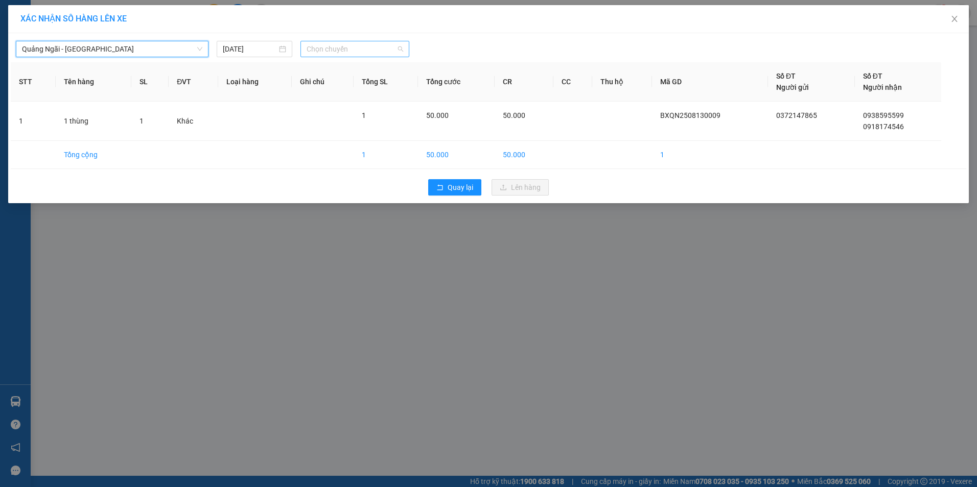
click at [340, 50] on span "Chọn chuyến" at bounding box center [354, 48] width 97 height 15
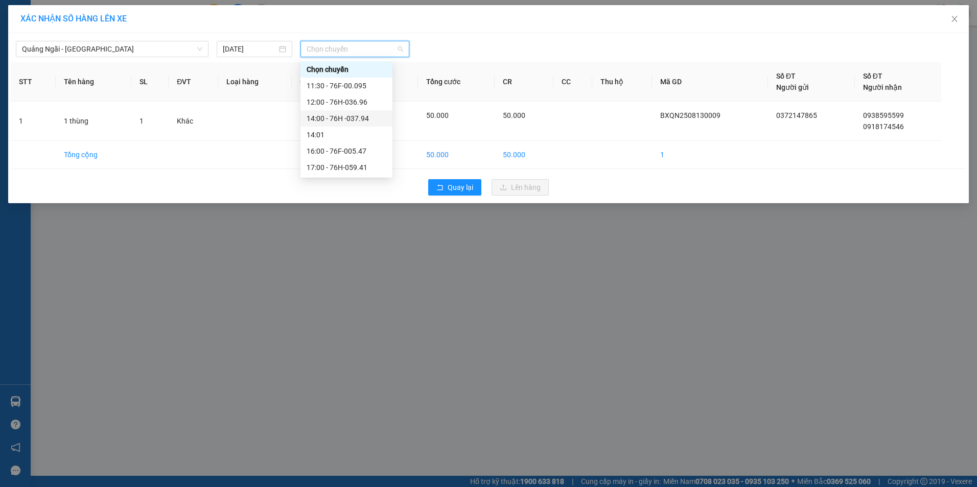
click at [365, 121] on div "14:00 - 76H -037.94" at bounding box center [346, 118] width 80 height 11
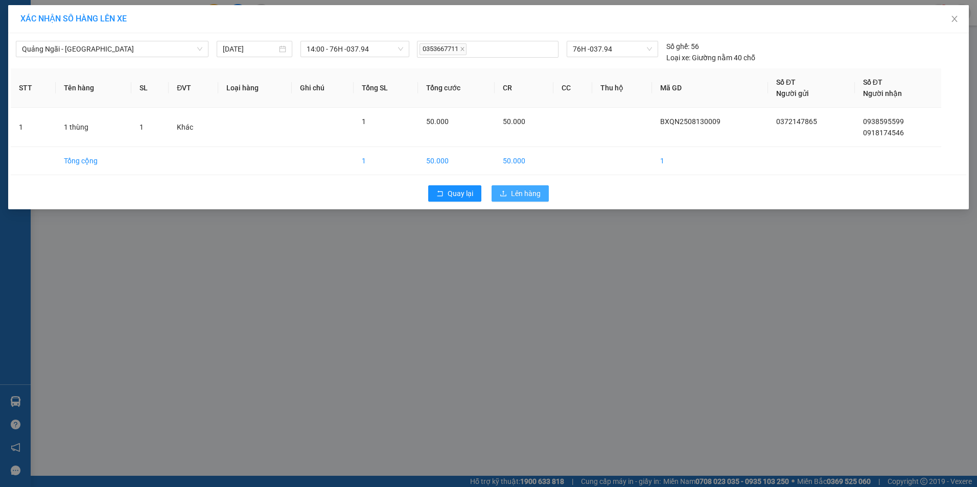
click at [538, 196] on span "Lên hàng" at bounding box center [526, 193] width 30 height 11
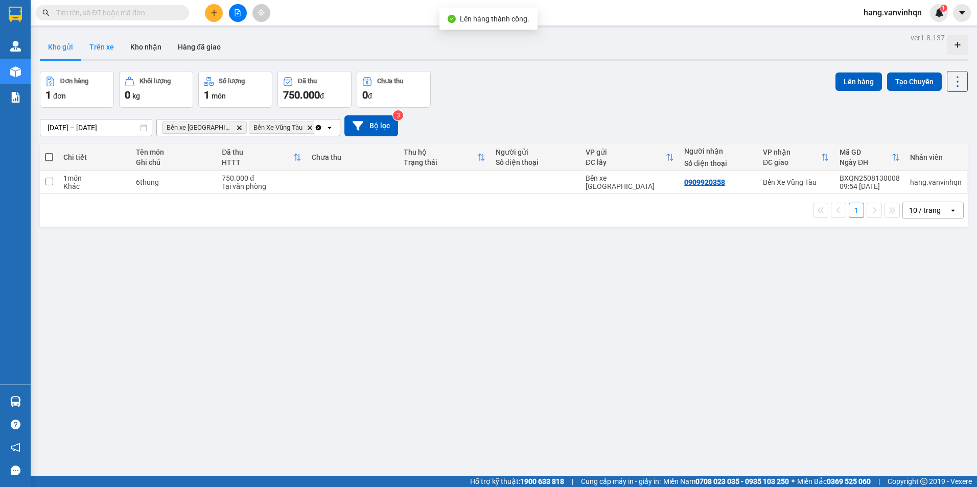
click at [113, 51] on button "Trên xe" at bounding box center [101, 47] width 41 height 25
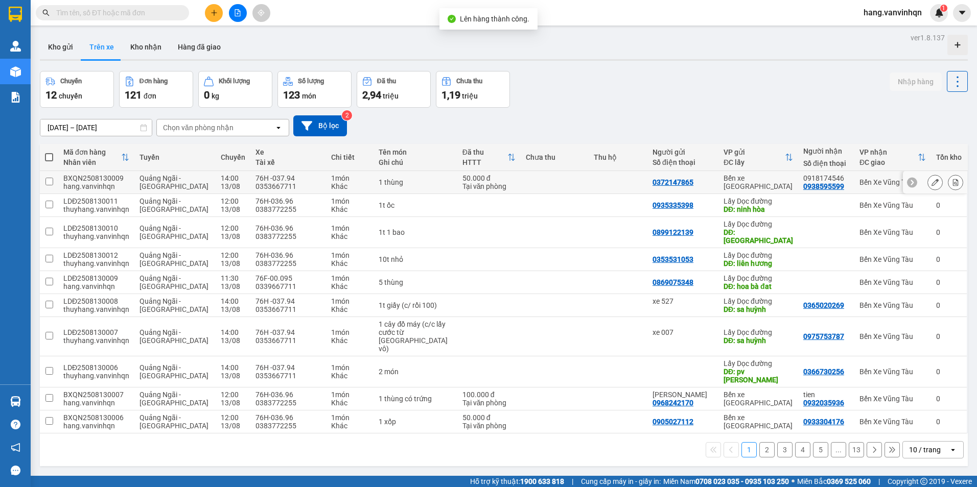
click at [931, 182] on icon at bounding box center [934, 182] width 7 height 7
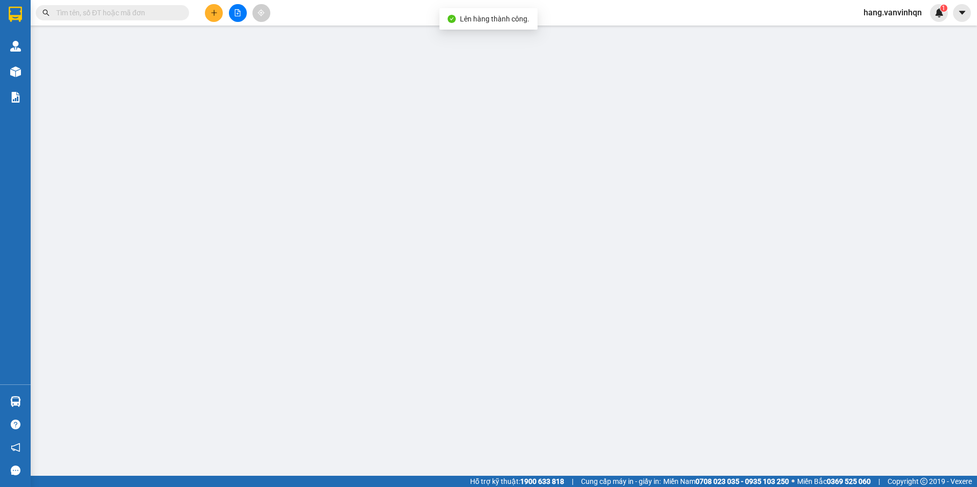
type input "0372147865"
type input "0938595599"
type input "0918174546"
type input "hòa long"
type input "50.000"
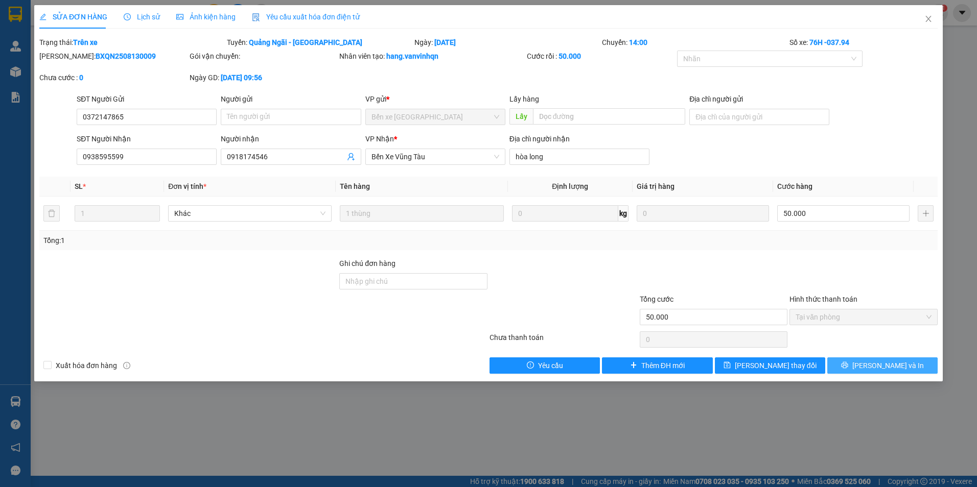
click at [879, 366] on span "[PERSON_NAME] và In" at bounding box center [888, 365] width 72 height 11
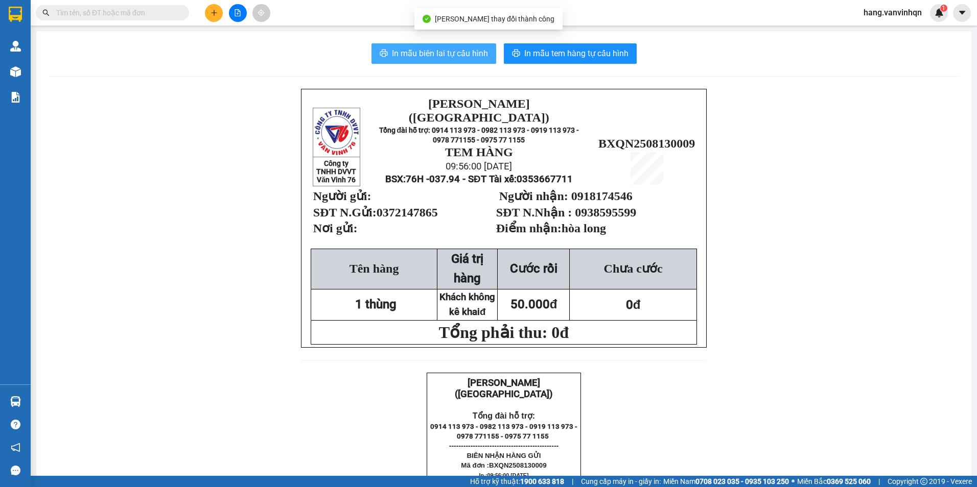
click at [398, 53] on span "In mẫu biên lai tự cấu hình" at bounding box center [440, 53] width 96 height 13
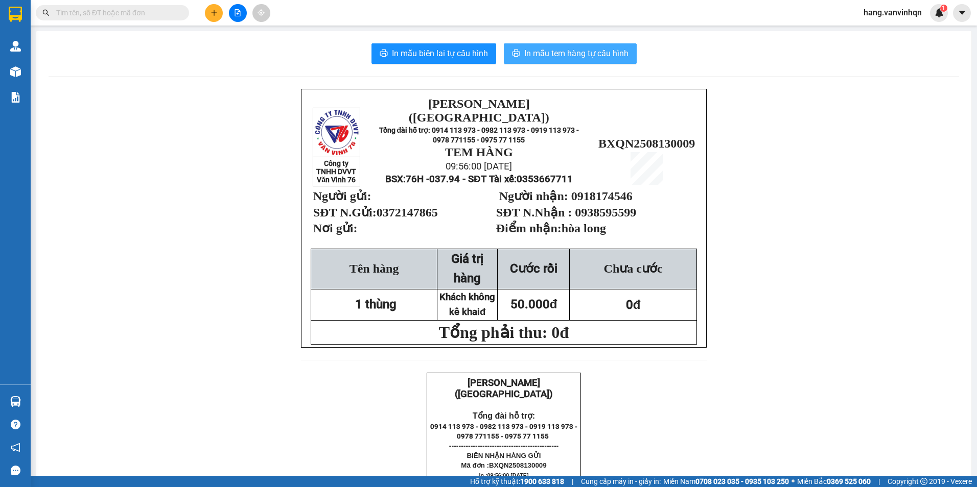
click at [567, 49] on span "In mẫu tem hàng tự cấu hình" at bounding box center [576, 53] width 104 height 13
click at [528, 56] on span "In mẫu tem hàng tự cấu hình" at bounding box center [576, 53] width 104 height 13
click at [573, 60] on button "In mẫu tem hàng tự cấu hình" at bounding box center [570, 53] width 133 height 20
click at [217, 10] on icon "plus" at bounding box center [213, 12] width 7 height 7
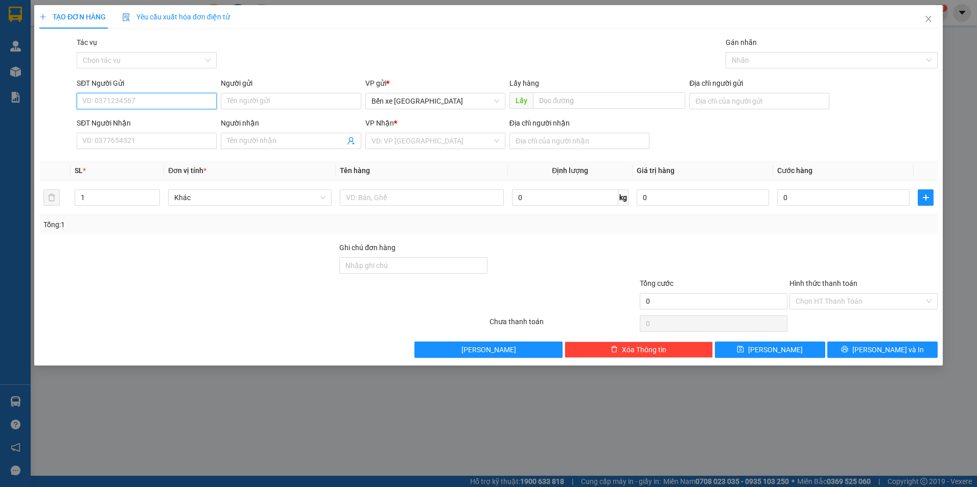
drag, startPoint x: 458, startPoint y: 92, endPoint x: 404, endPoint y: 130, distance: 66.0
click at [457, 92] on div "VP gửi * Bến xe [GEOGRAPHIC_DATA]" at bounding box center [435, 96] width 140 height 36
drag, startPoint x: 456, startPoint y: 104, endPoint x: 447, endPoint y: 108, distance: 9.8
click at [464, 99] on span "Bến xe [GEOGRAPHIC_DATA]" at bounding box center [435, 100] width 128 height 15
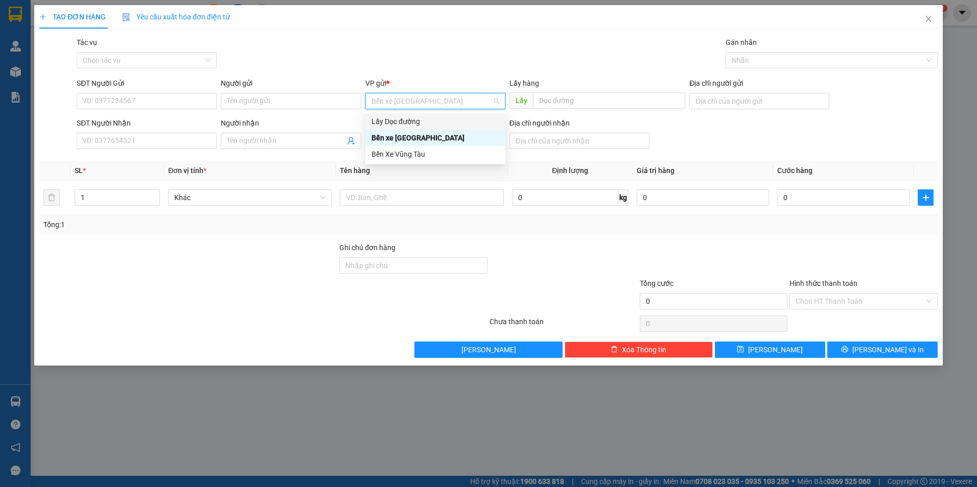
drag, startPoint x: 430, startPoint y: 122, endPoint x: 444, endPoint y: 114, distance: 16.2
click at [436, 120] on div "Lấy Dọc đường" at bounding box center [435, 121] width 128 height 11
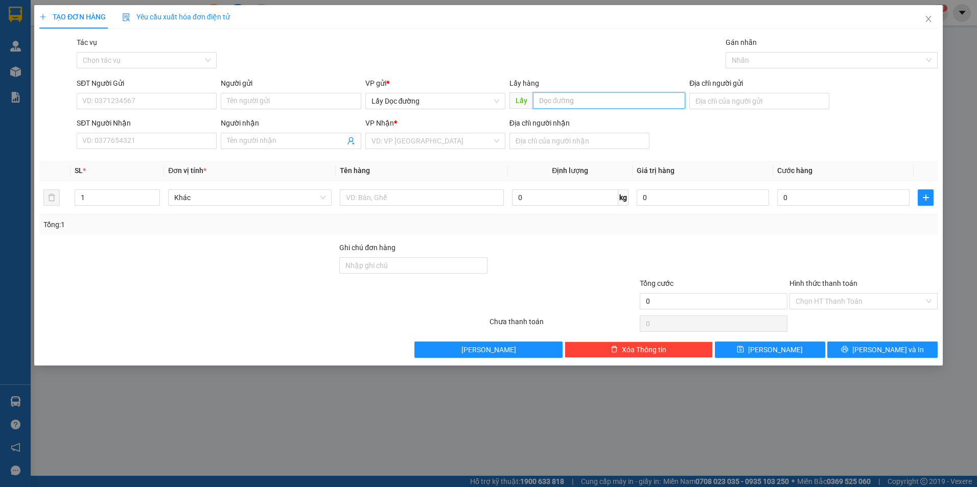
click at [546, 101] on input "text" at bounding box center [609, 100] width 153 height 16
type input "bình duong"
click at [435, 149] on div "VP Nhận * VD: VP [GEOGRAPHIC_DATA]" at bounding box center [435, 135] width 140 height 36
drag, startPoint x: 435, startPoint y: 144, endPoint x: 422, endPoint y: 151, distance: 13.9
click at [433, 144] on input "search" at bounding box center [431, 140] width 121 height 15
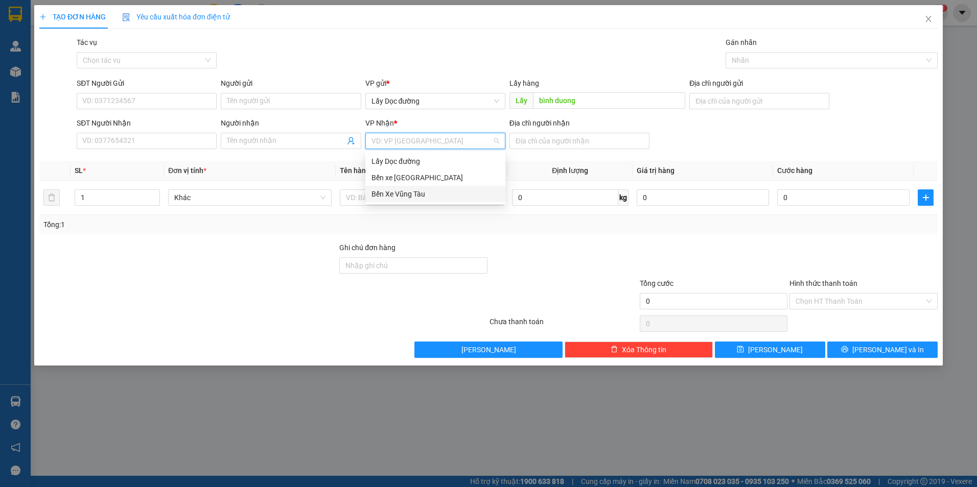
click at [395, 194] on div "Bến Xe Vũng Tàu" at bounding box center [435, 193] width 128 height 11
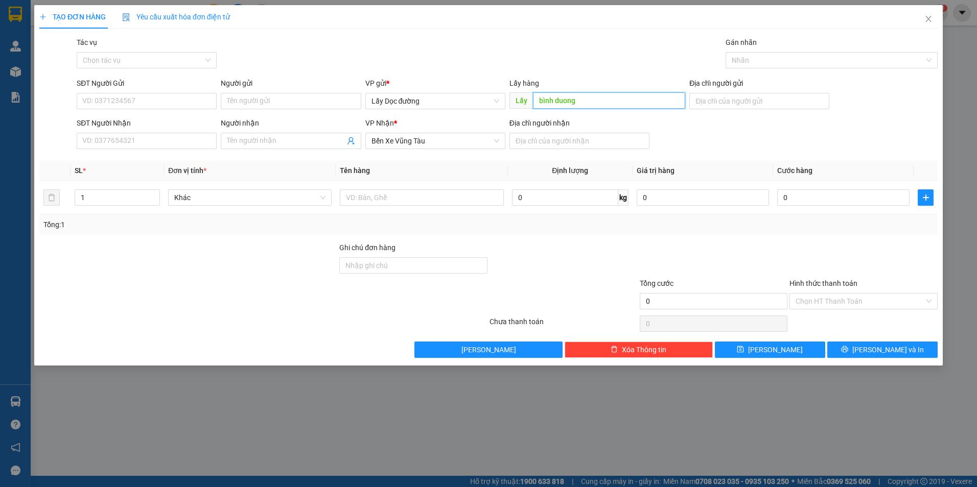
click at [621, 103] on input "bình duong" at bounding box center [609, 100] width 153 height 16
drag, startPoint x: 549, startPoint y: 137, endPoint x: 558, endPoint y: 145, distance: 12.1
click at [551, 139] on input "Địa chỉ người nhận" at bounding box center [579, 141] width 140 height 16
type input "vtau"
click at [587, 100] on input "bình duong" at bounding box center [609, 100] width 153 height 16
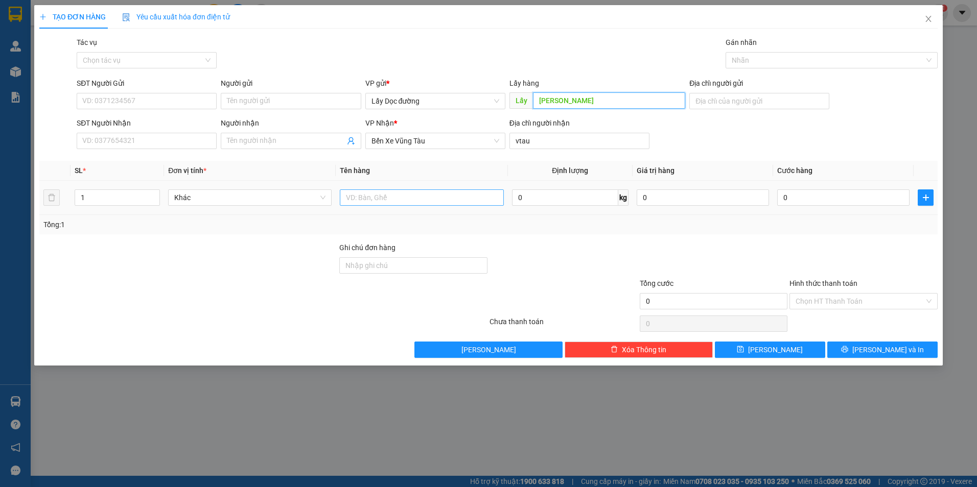
type input "[PERSON_NAME]"
click at [428, 204] on input "text" at bounding box center [421, 198] width 163 height 16
type input "xe máy"
click at [157, 136] on input "SĐT Người Nhận" at bounding box center [147, 141] width 140 height 16
click at [156, 96] on input "SĐT Người Gửi" at bounding box center [147, 101] width 140 height 16
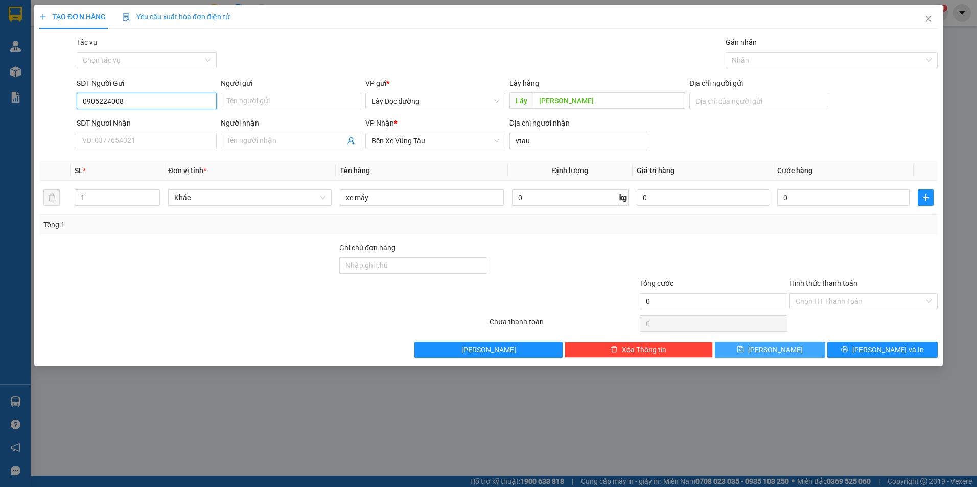
type input "0905224008"
click at [751, 347] on button "[PERSON_NAME]" at bounding box center [770, 350] width 110 height 16
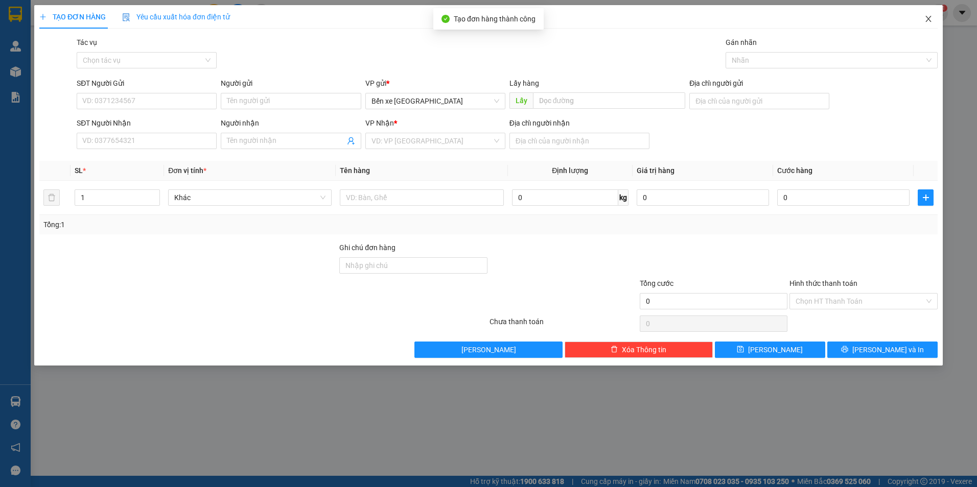
click at [926, 17] on icon "close" at bounding box center [928, 19] width 6 height 6
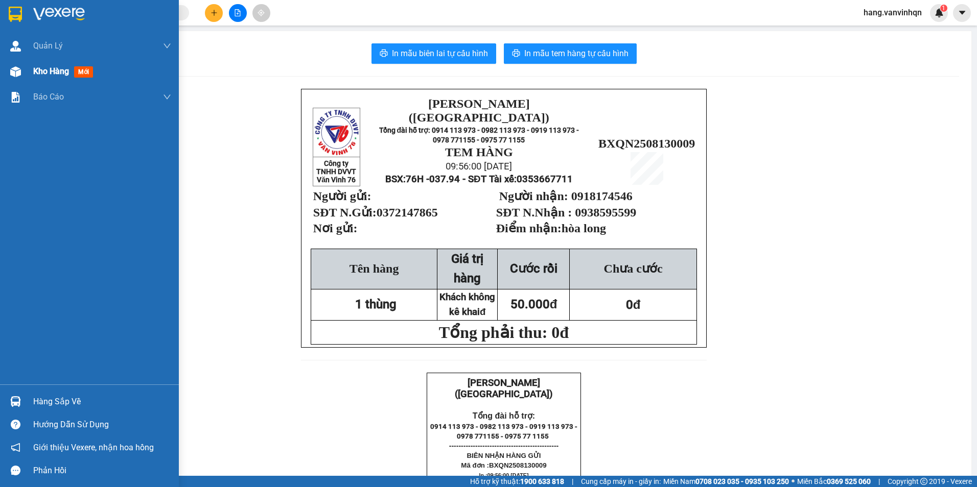
drag, startPoint x: 25, startPoint y: 69, endPoint x: 30, endPoint y: 69, distance: 5.1
click at [25, 69] on div "Kho hàng mới" at bounding box center [89, 72] width 179 height 26
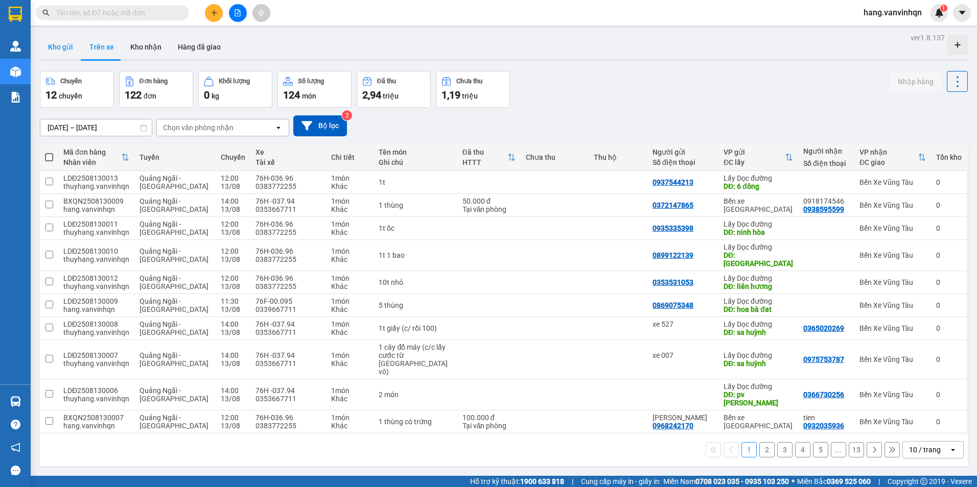
click at [61, 45] on button "Kho gửi" at bounding box center [60, 47] width 41 height 25
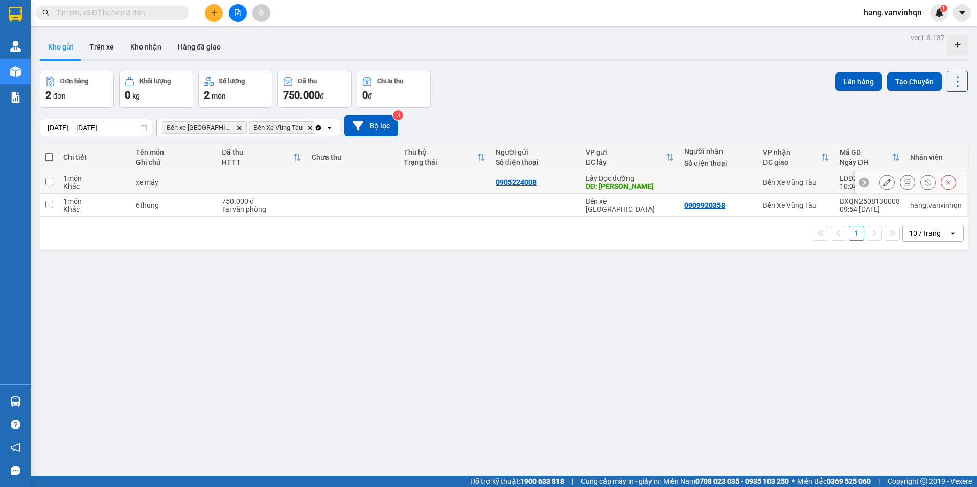
click at [714, 181] on div at bounding box center [718, 182] width 68 height 8
checkbox input "true"
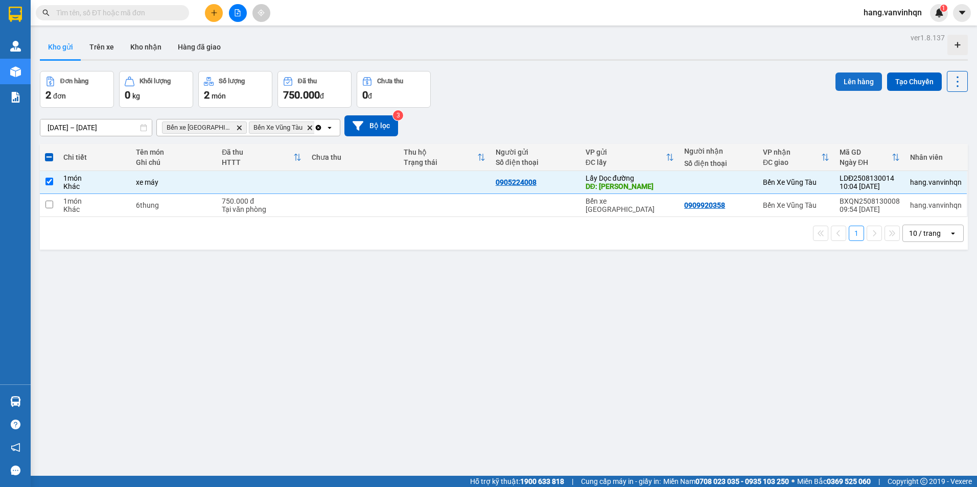
click at [838, 83] on button "Lên hàng" at bounding box center [858, 82] width 46 height 18
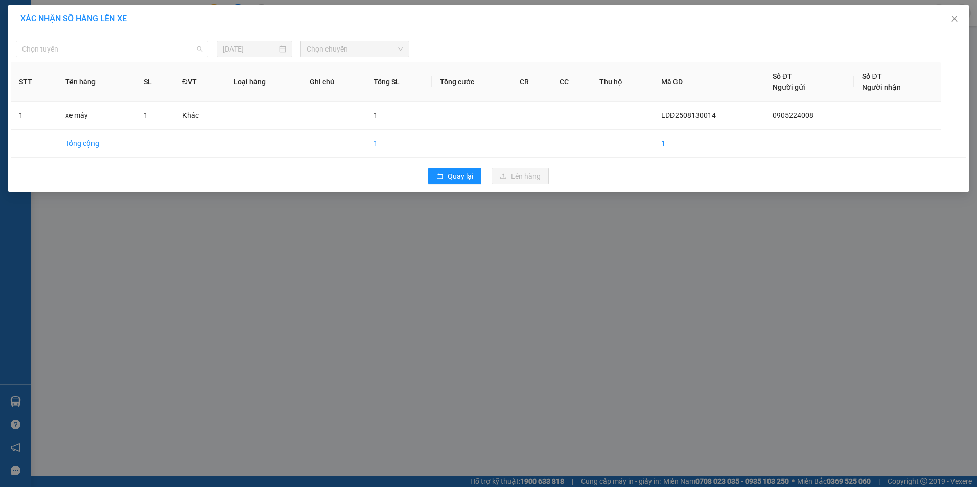
drag, startPoint x: 124, startPoint y: 48, endPoint x: 104, endPoint y: 96, distance: 51.8
click at [122, 56] on span "Chọn tuyến" at bounding box center [112, 48] width 180 height 15
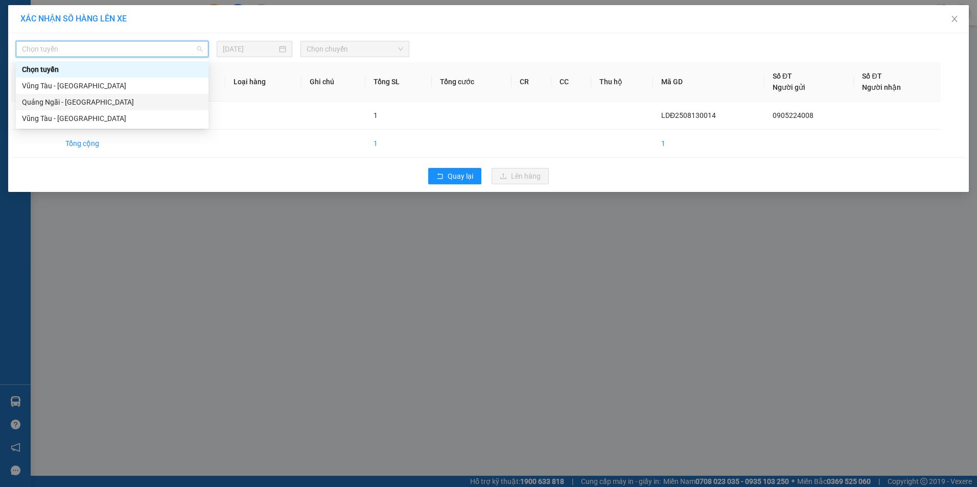
click at [88, 106] on div "Quảng Ngãi - [GEOGRAPHIC_DATA]" at bounding box center [112, 102] width 180 height 11
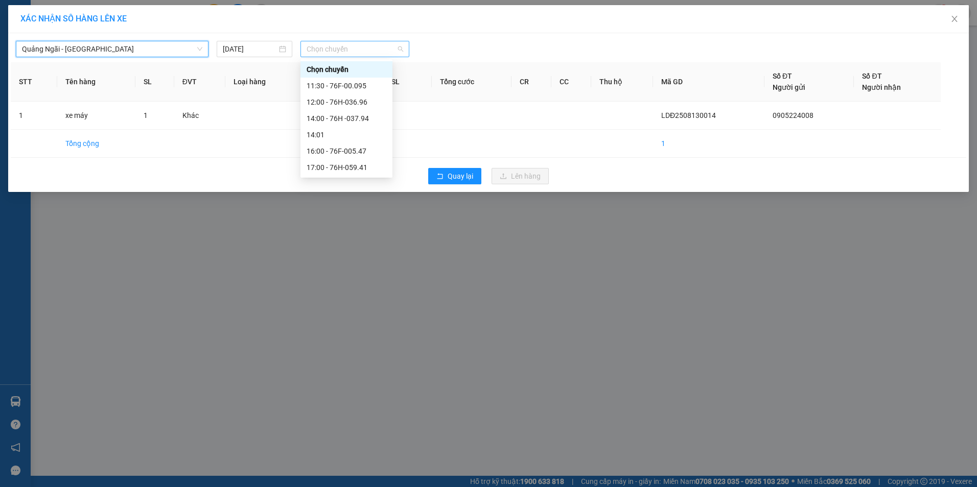
drag, startPoint x: 324, startPoint y: 45, endPoint x: 326, endPoint y: 51, distance: 6.0
click at [324, 46] on span "Chọn chuyến" at bounding box center [354, 48] width 97 height 15
click at [350, 99] on div "12:00 - 76H-036.96" at bounding box center [346, 102] width 80 height 11
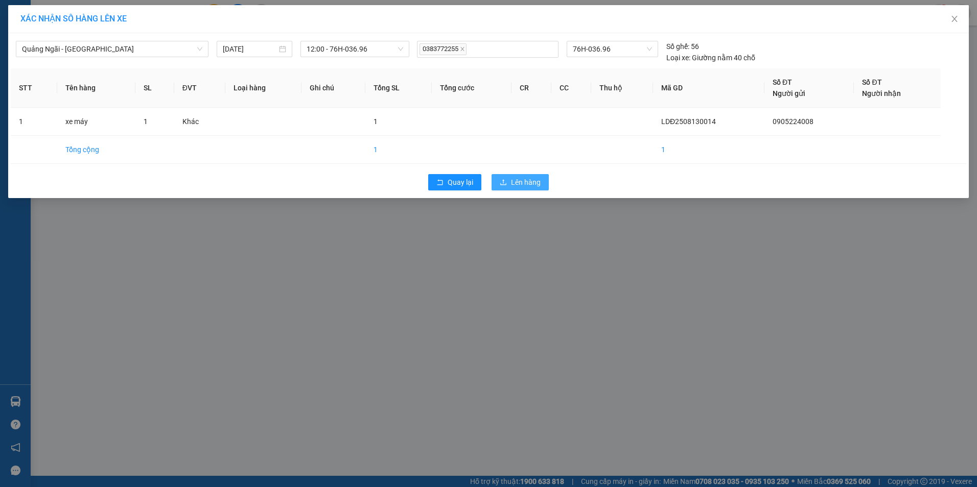
click at [525, 178] on span "Lên hàng" at bounding box center [526, 182] width 30 height 11
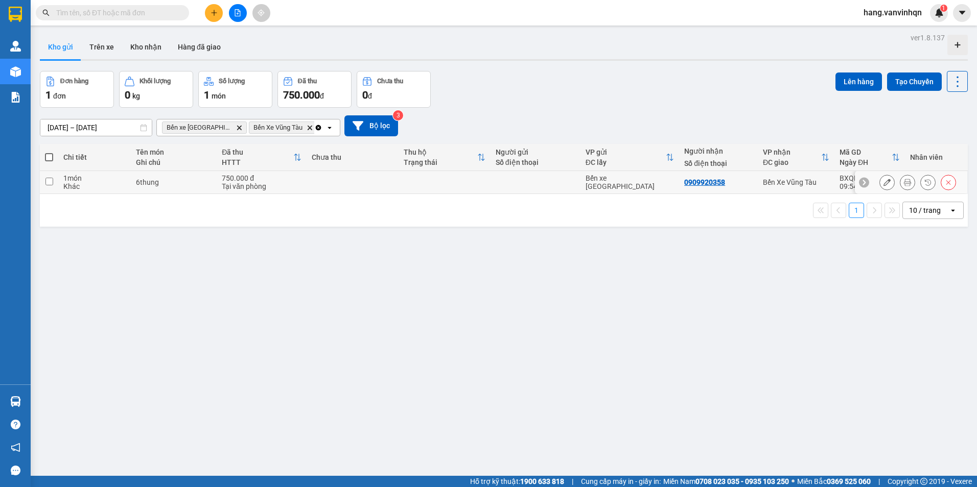
click at [549, 182] on div at bounding box center [535, 182] width 80 height 8
checkbox input "true"
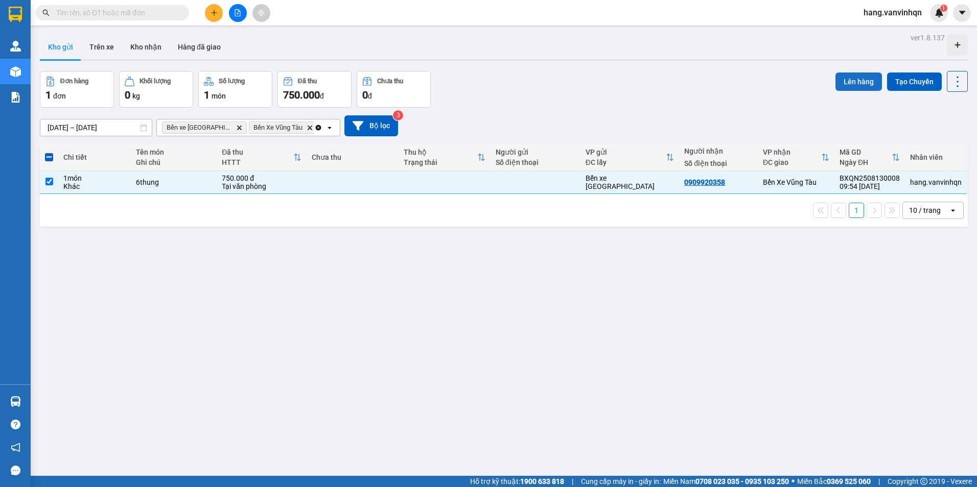
click at [837, 78] on button "Lên hàng" at bounding box center [858, 82] width 46 height 18
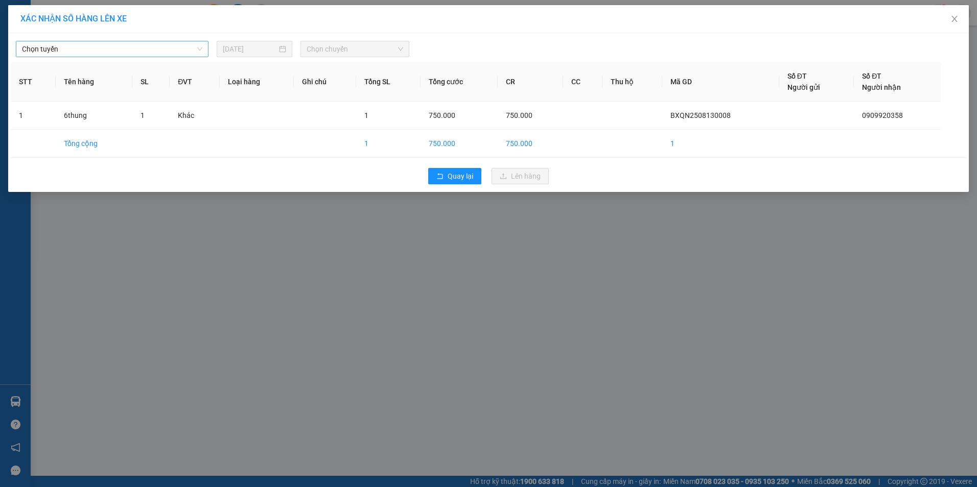
click at [97, 55] on span "Chọn tuyến" at bounding box center [112, 48] width 180 height 15
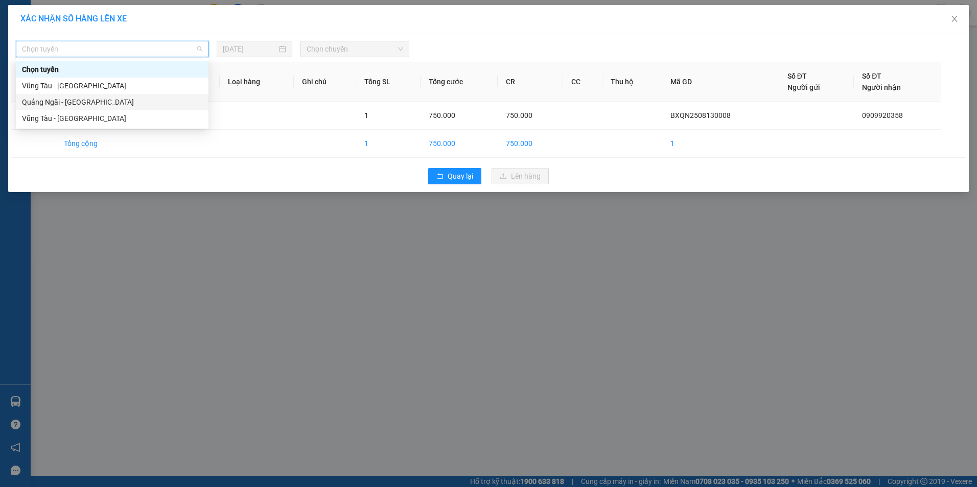
click at [80, 103] on div "Quảng Ngãi - [GEOGRAPHIC_DATA]" at bounding box center [112, 102] width 180 height 11
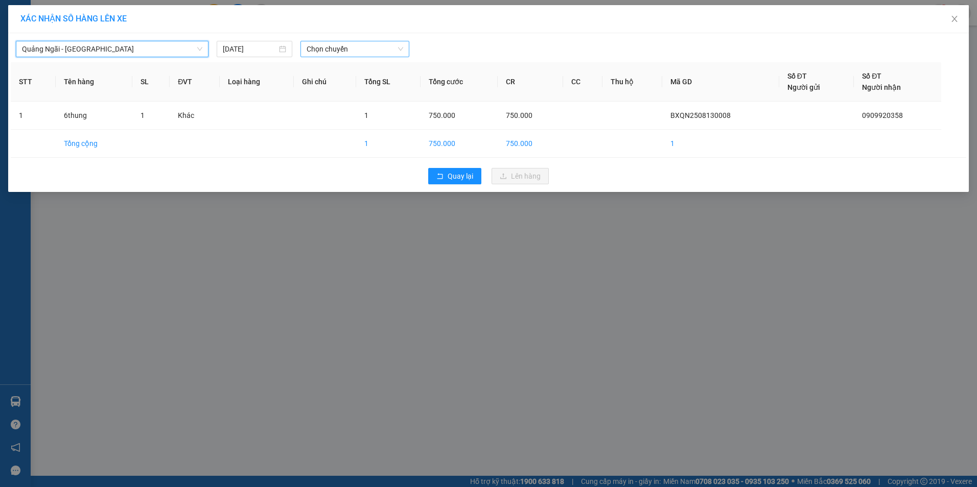
click at [326, 47] on span "Chọn chuyến" at bounding box center [354, 48] width 97 height 15
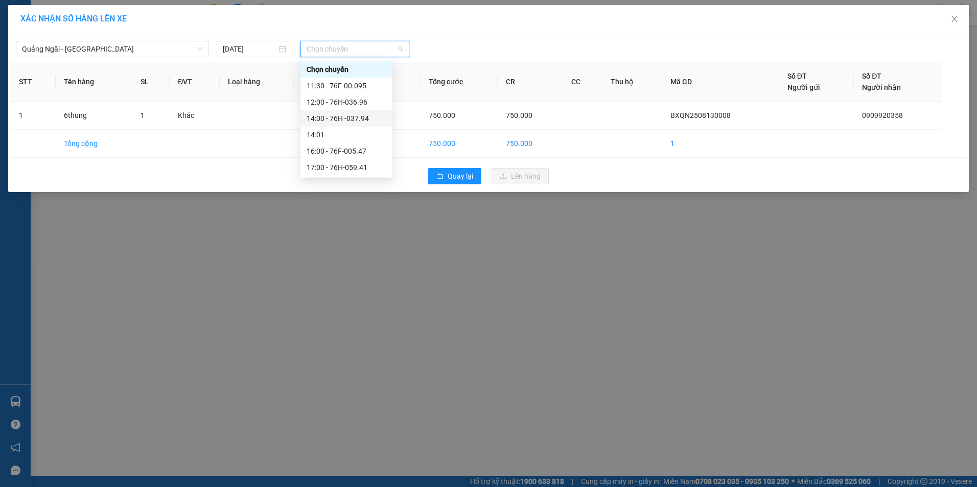
click at [362, 114] on div "14:00 - 76H -037.94" at bounding box center [346, 118] width 80 height 11
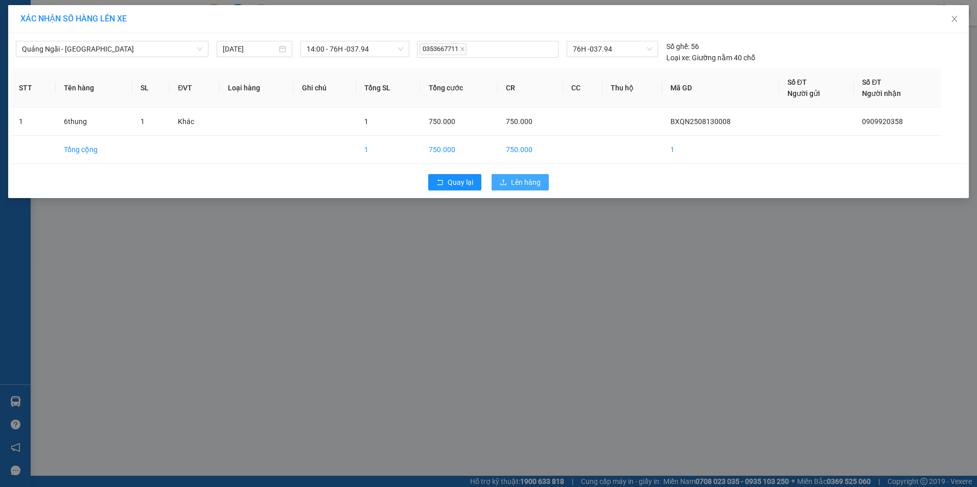
drag, startPoint x: 484, startPoint y: 183, endPoint x: 500, endPoint y: 188, distance: 16.2
click at [500, 188] on div "Quay lại Lên hàng" at bounding box center [488, 182] width 955 height 27
click at [500, 182] on icon "upload" at bounding box center [503, 182] width 7 height 7
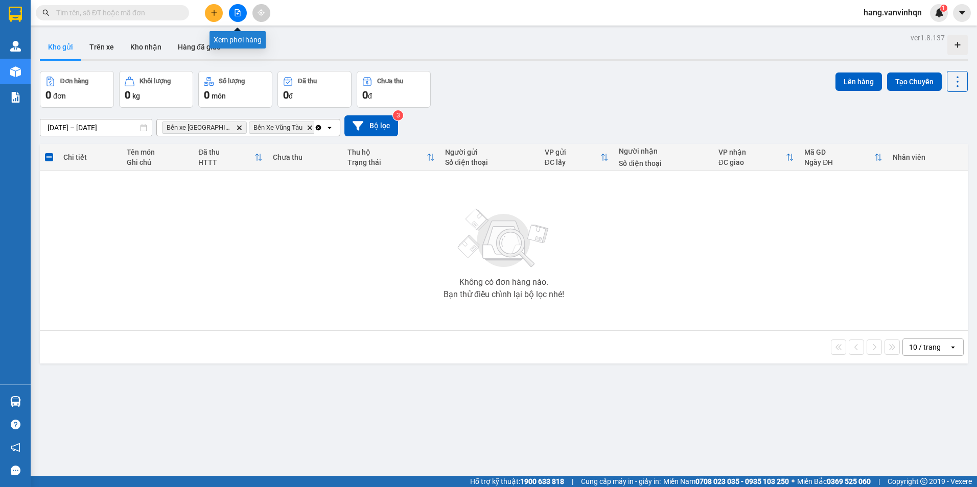
click at [240, 13] on icon "file-add" at bounding box center [238, 12] width 6 height 7
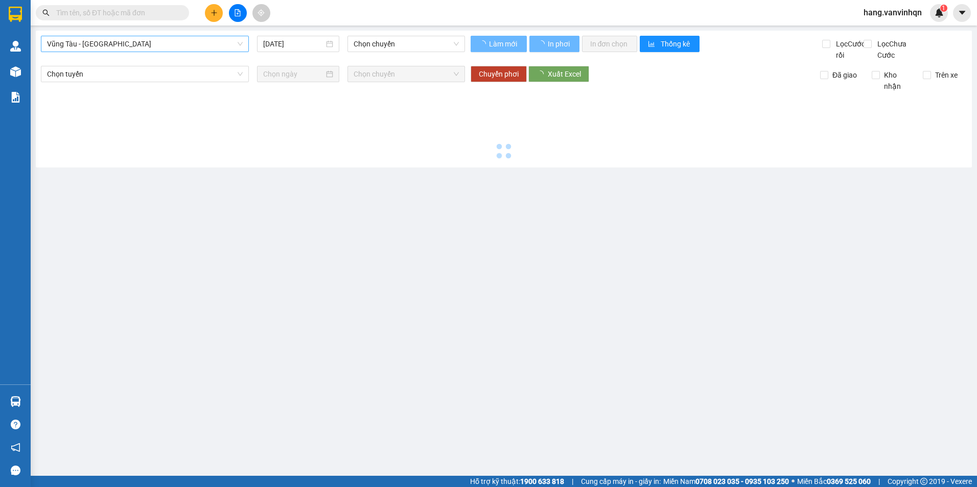
click at [167, 50] on span "Vũng Tàu - [GEOGRAPHIC_DATA]" at bounding box center [145, 43] width 196 height 15
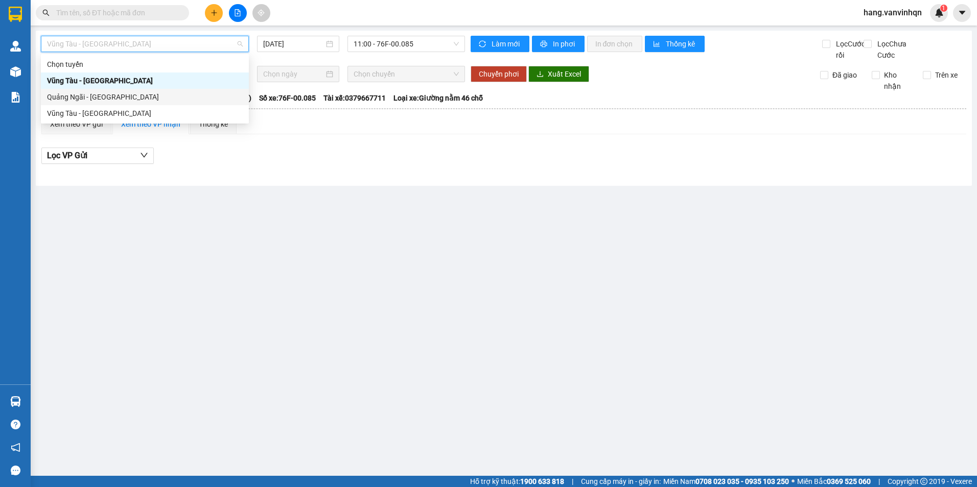
click at [144, 98] on div "Quảng Ngãi - [GEOGRAPHIC_DATA]" at bounding box center [145, 96] width 196 height 11
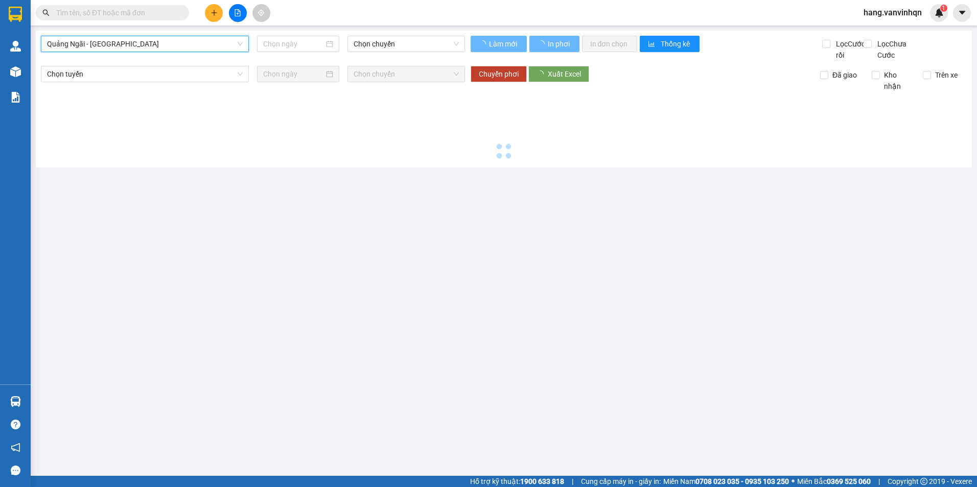
type input "[DATE]"
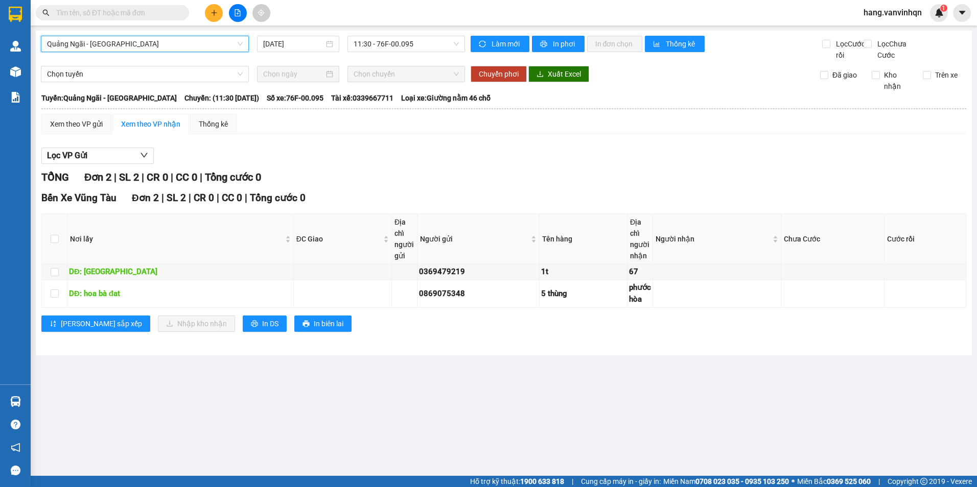
click at [421, 51] on span "11:30 - 76F-00.095" at bounding box center [406, 43] width 106 height 15
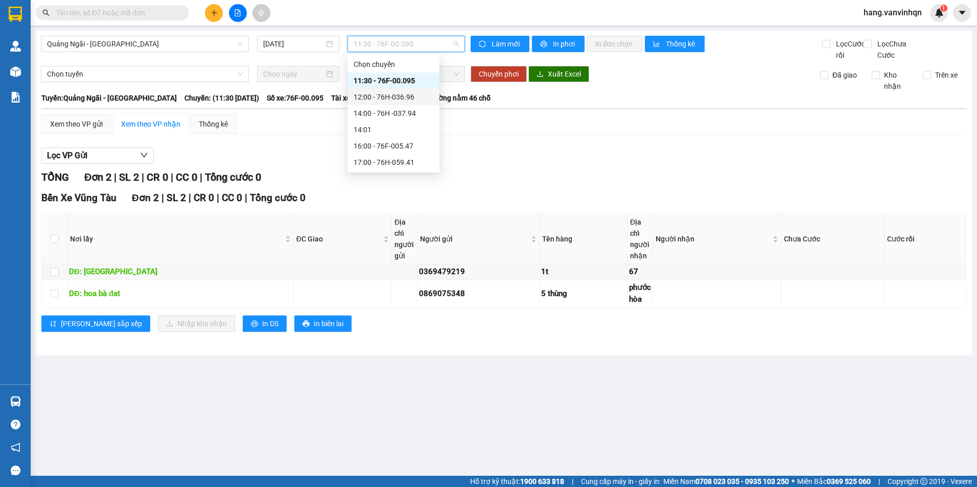
click at [398, 104] on div "12:00 - 76H-036.96" at bounding box center [393, 97] width 92 height 16
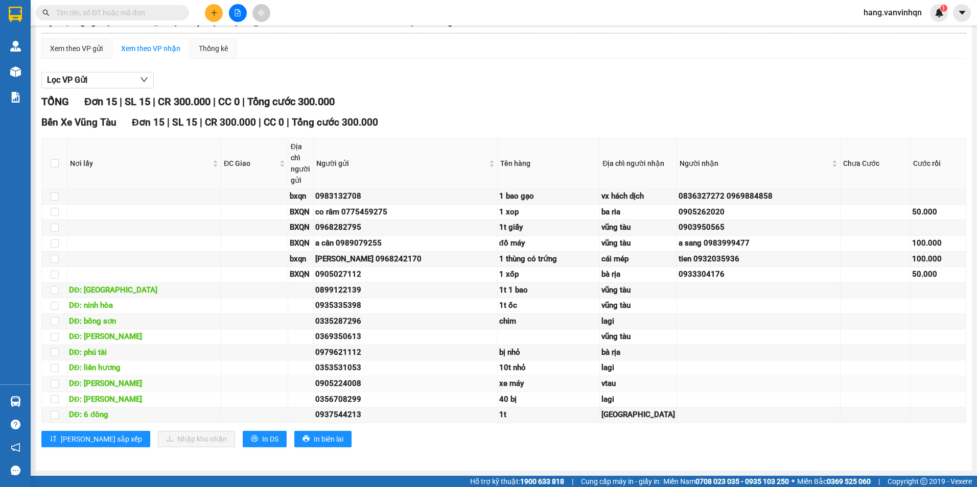
scroll to position [195, 0]
